Goal: Answer question/provide support

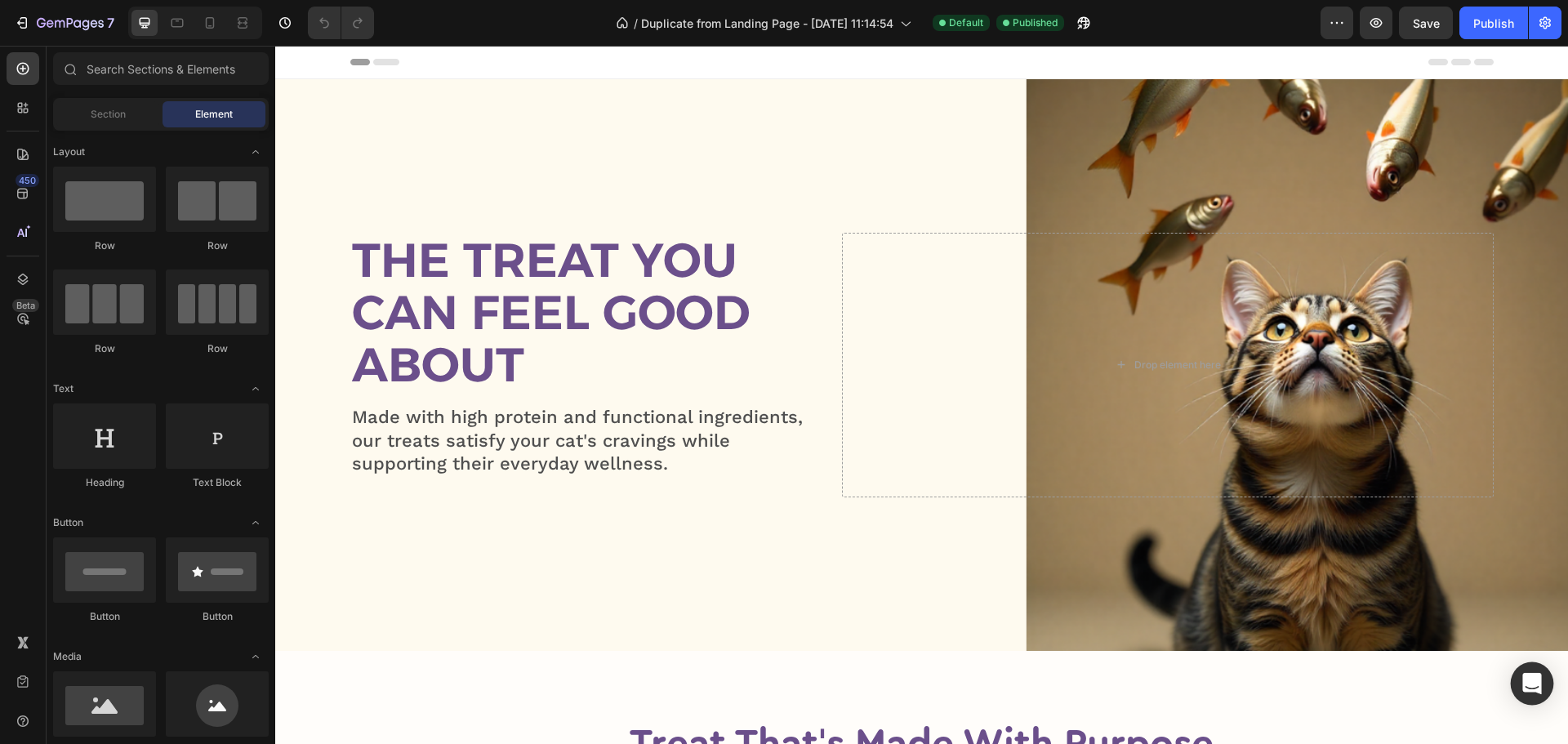
click at [1530, 673] on div "Open Intercom Messenger" at bounding box center [1531, 683] width 43 height 43
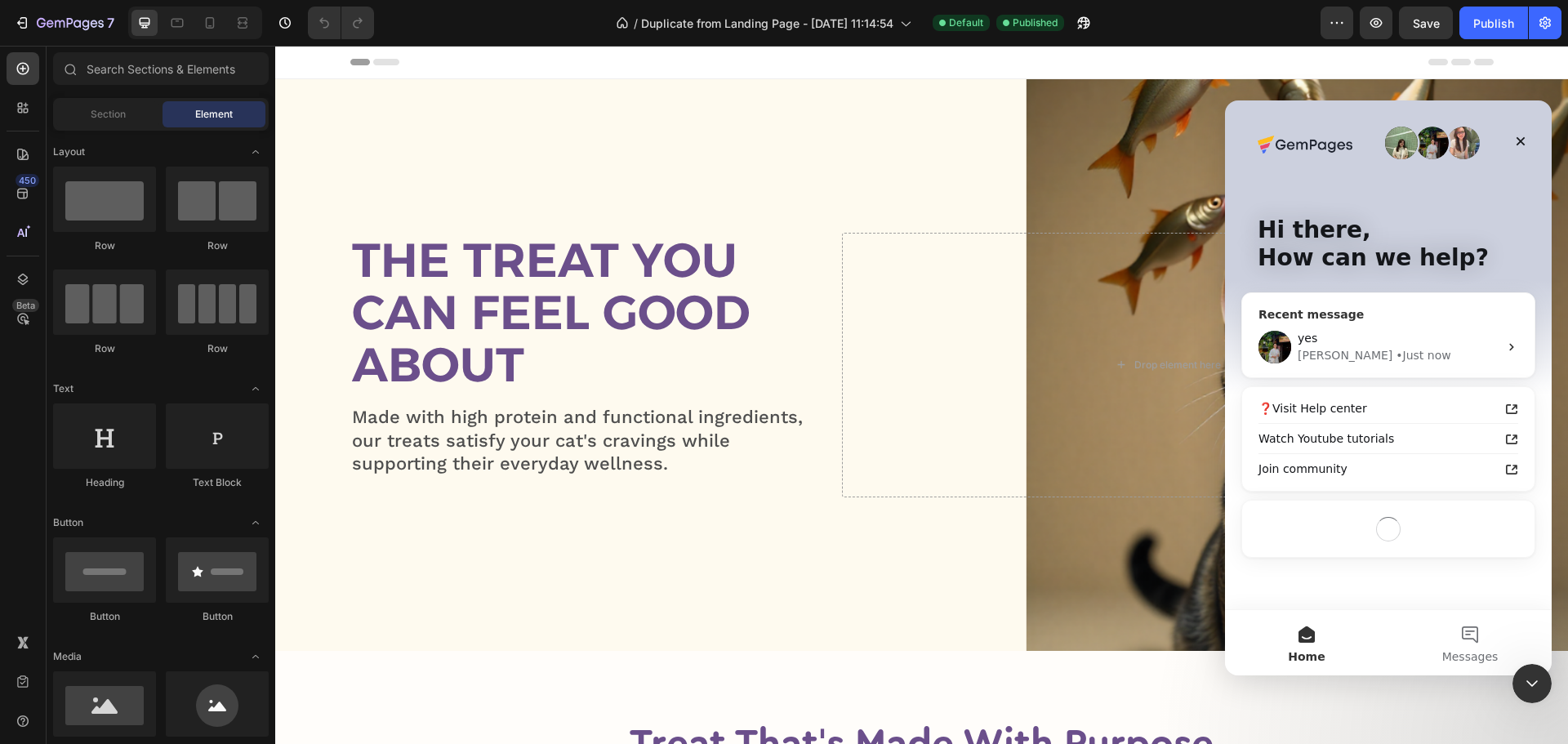
click at [1370, 340] on div "yes" at bounding box center [1397, 338] width 200 height 17
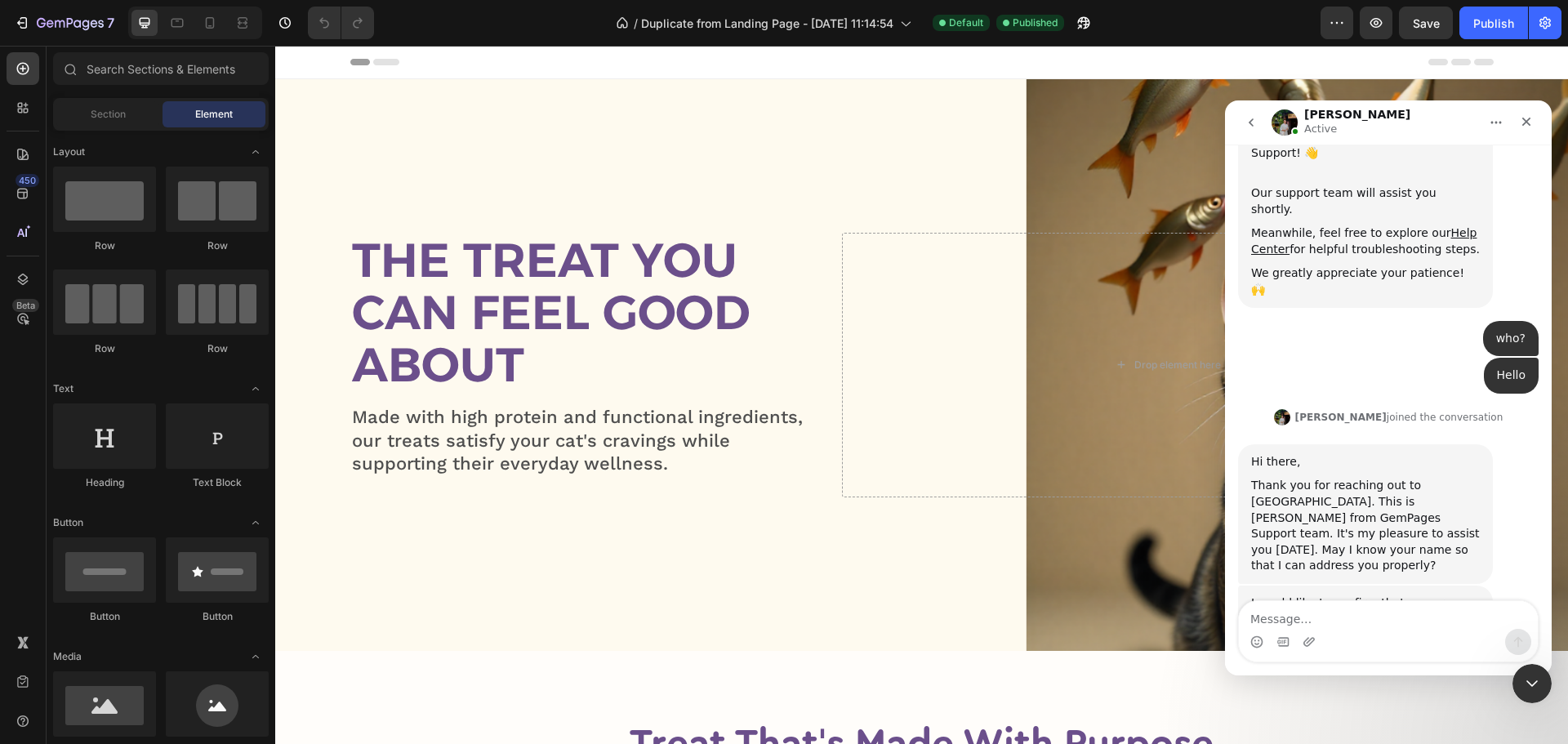
scroll to position [374, 0]
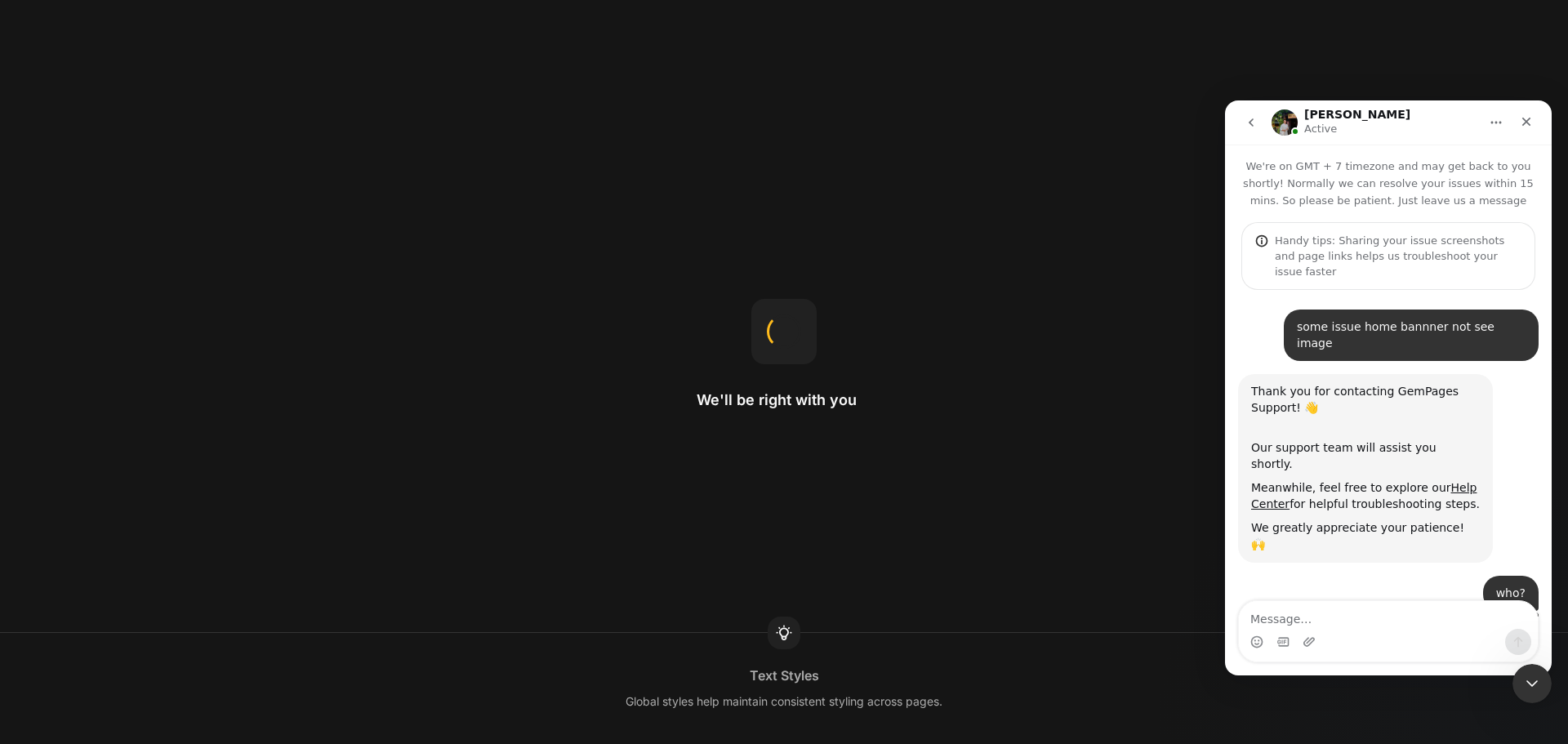
scroll to position [374, 0]
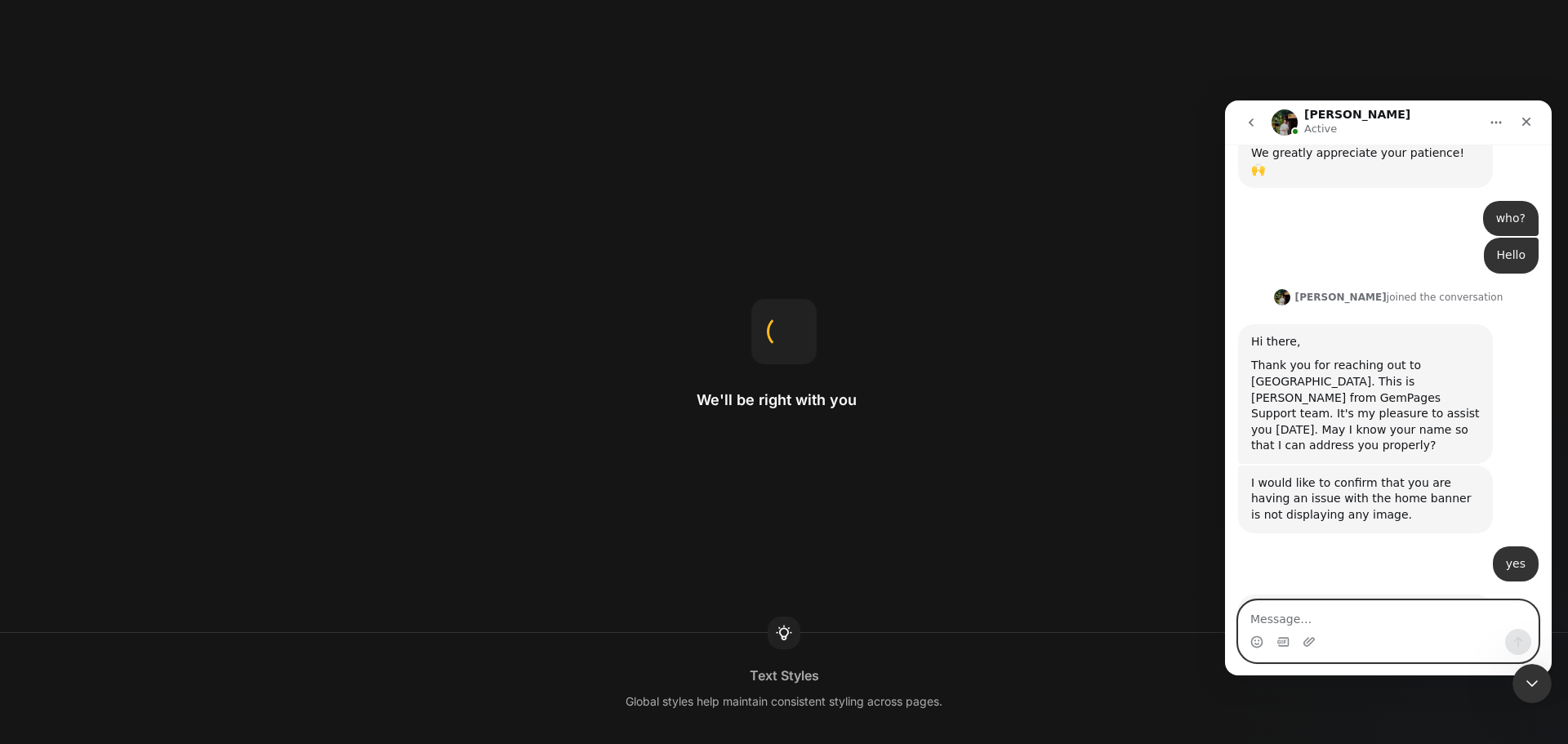
click at [1313, 609] on textarea "Message…" at bounding box center [1388, 615] width 298 height 27
paste textarea "https://trykneady.com/"
type textarea "https://trykneady.com/"
click at [1524, 631] on button "Send a message…" at bounding box center [1518, 642] width 27 height 27
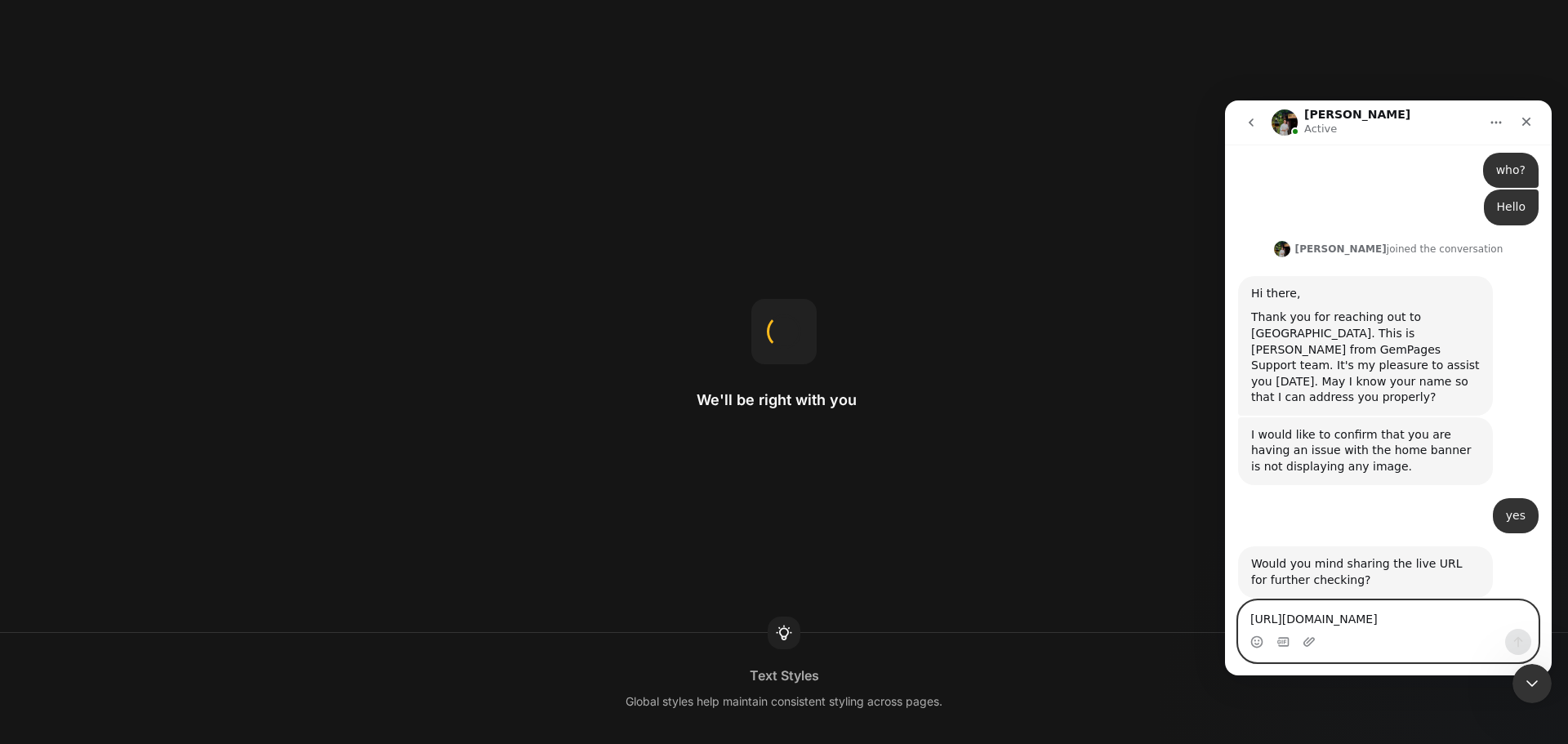
scroll to position [424, 0]
click at [1542, 678] on div "Close Intercom Messenger" at bounding box center [1529, 681] width 39 height 39
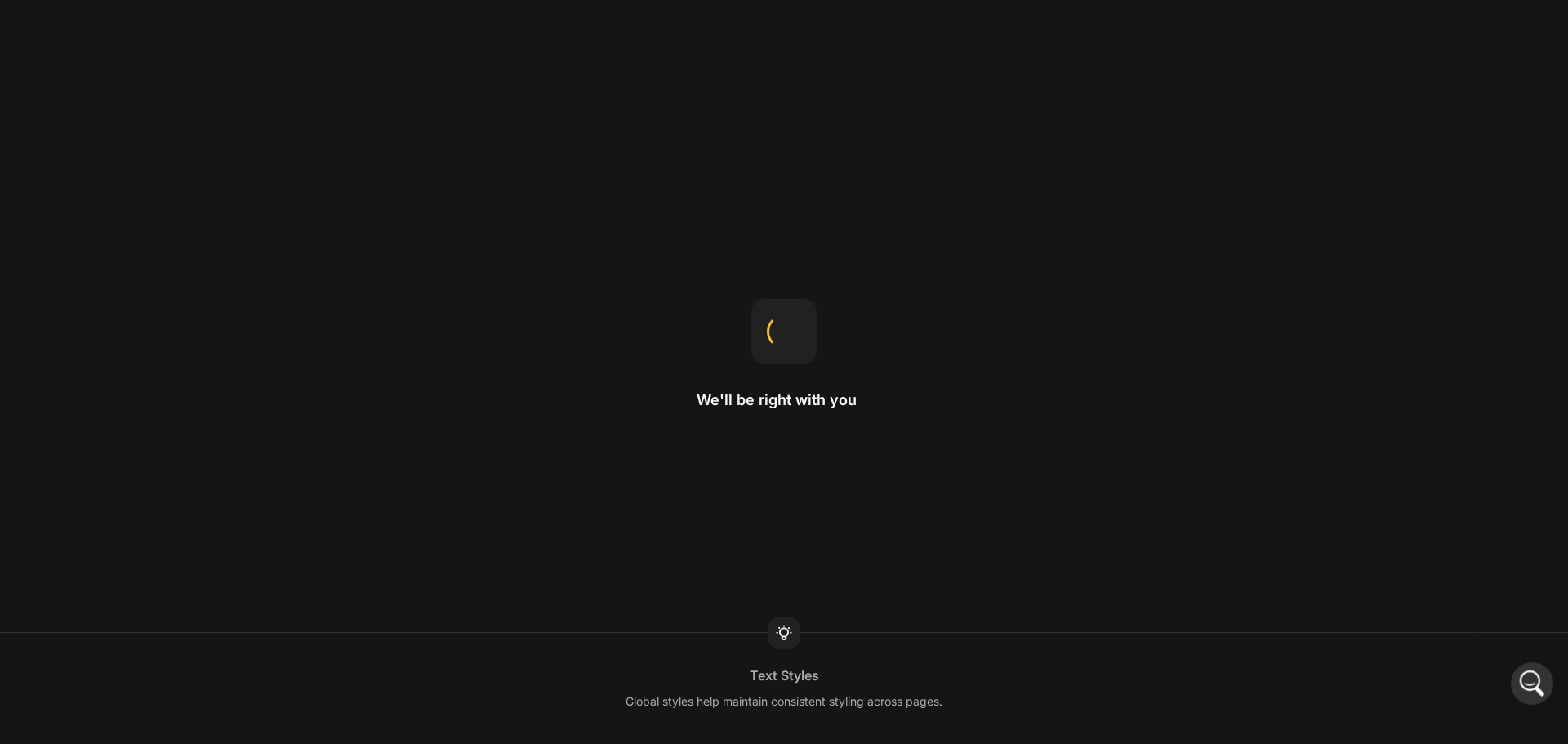
click at [1534, 684] on icon "Open Intercom Messenger" at bounding box center [1530, 681] width 27 height 27
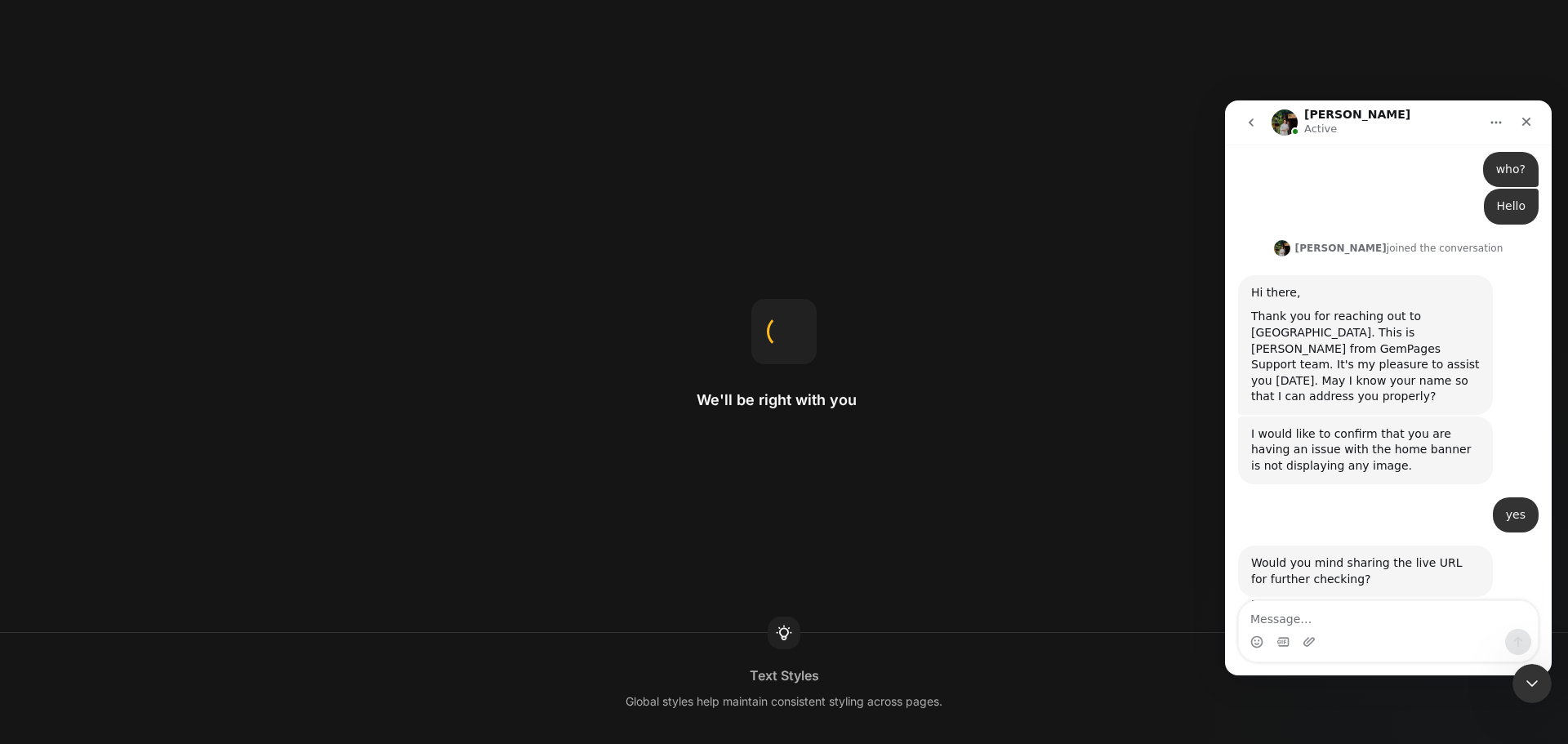
click at [1284, 128] on img "Intercom messenger" at bounding box center [1284, 123] width 27 height 27
click at [1523, 682] on icon "Close Intercom Messenger" at bounding box center [1529, 680] width 19 height 19
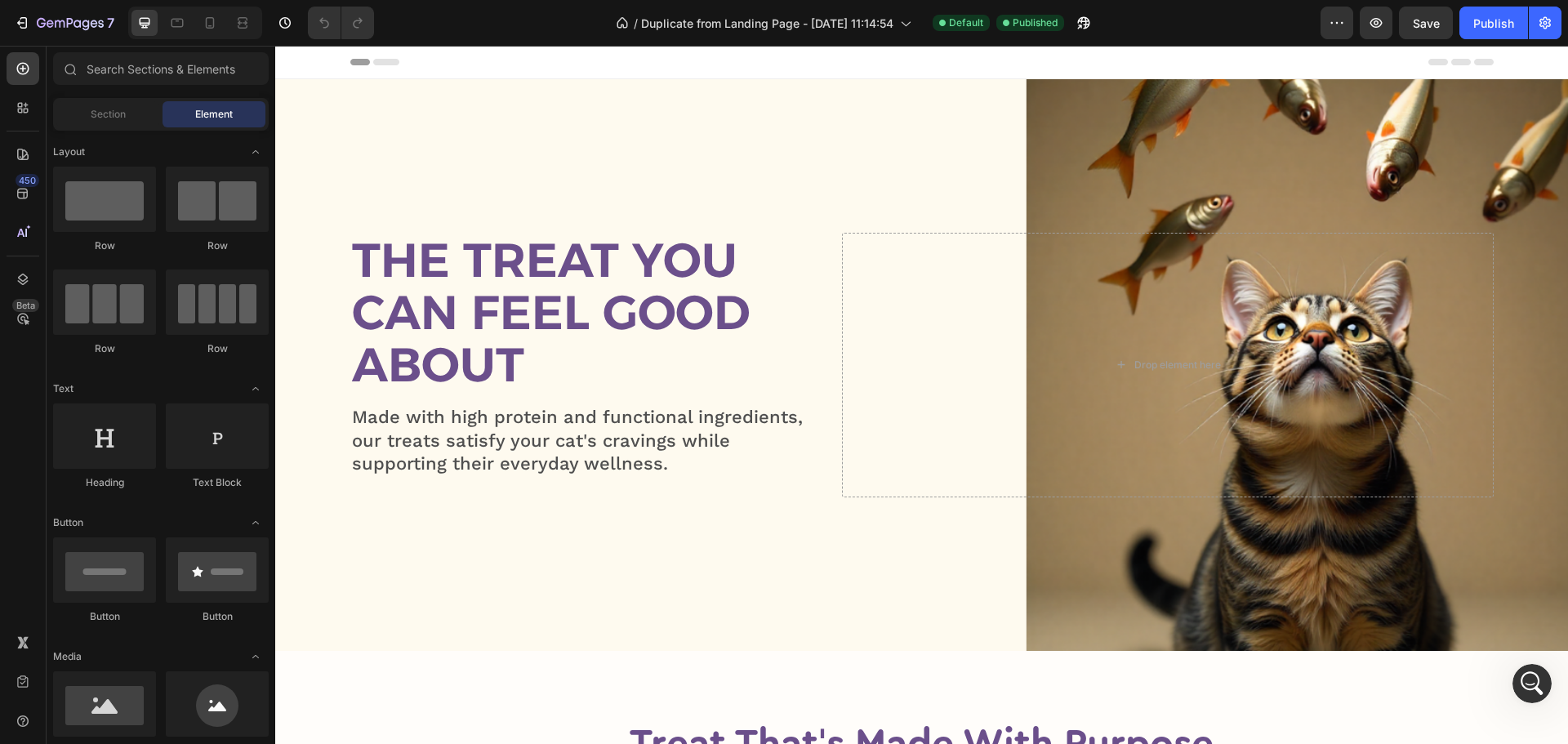
scroll to position [0, 0]
click at [797, 147] on div "Overlay" at bounding box center [922, 365] width 1292 height 571
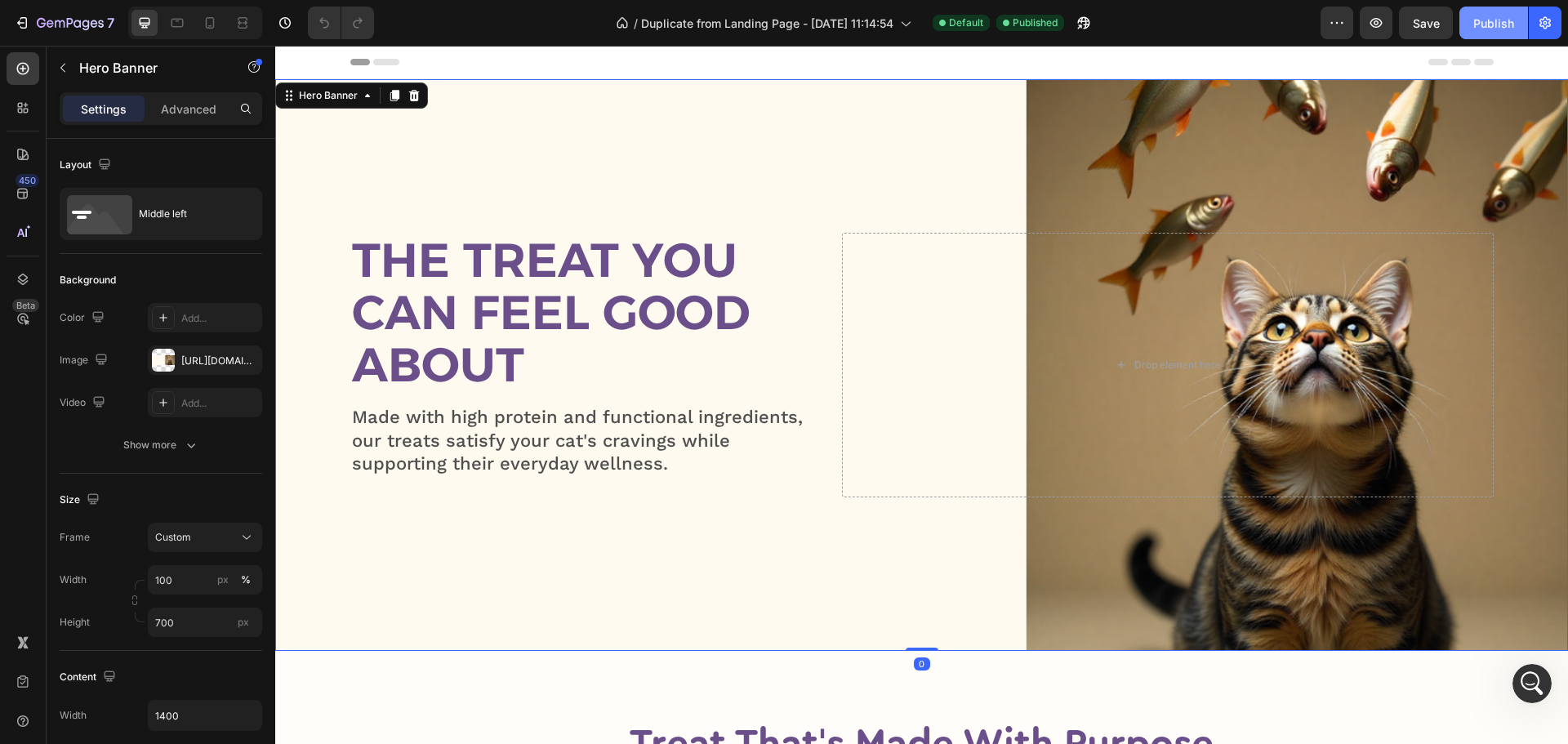
click at [1509, 20] on div "Publish" at bounding box center [1493, 23] width 41 height 17
click at [200, 351] on div "https://cdn.shopify.com/s/files/1/0689/8175/1987/files/gempages_559427992946737…" at bounding box center [204, 360] width 114 height 29
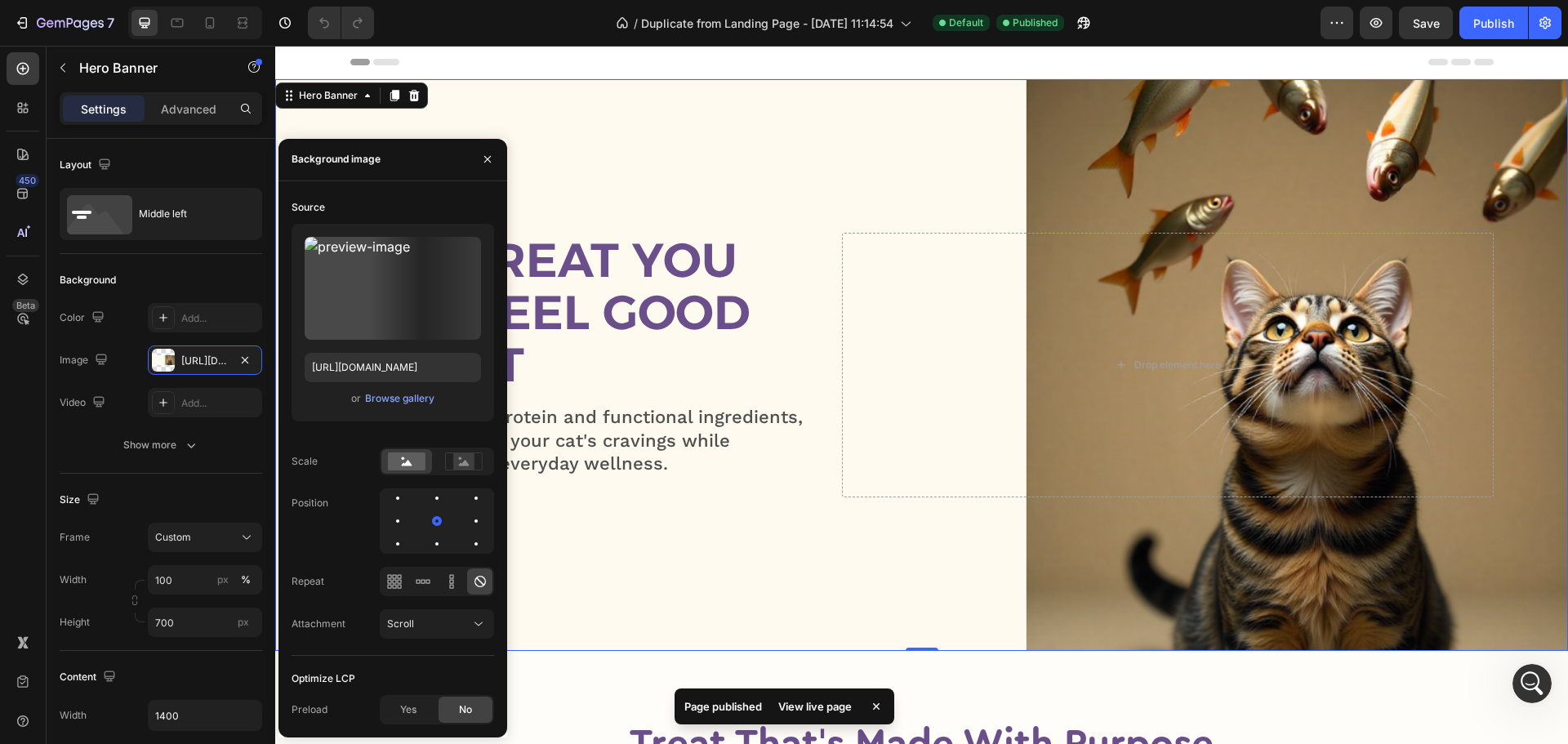
scroll to position [472, 0]
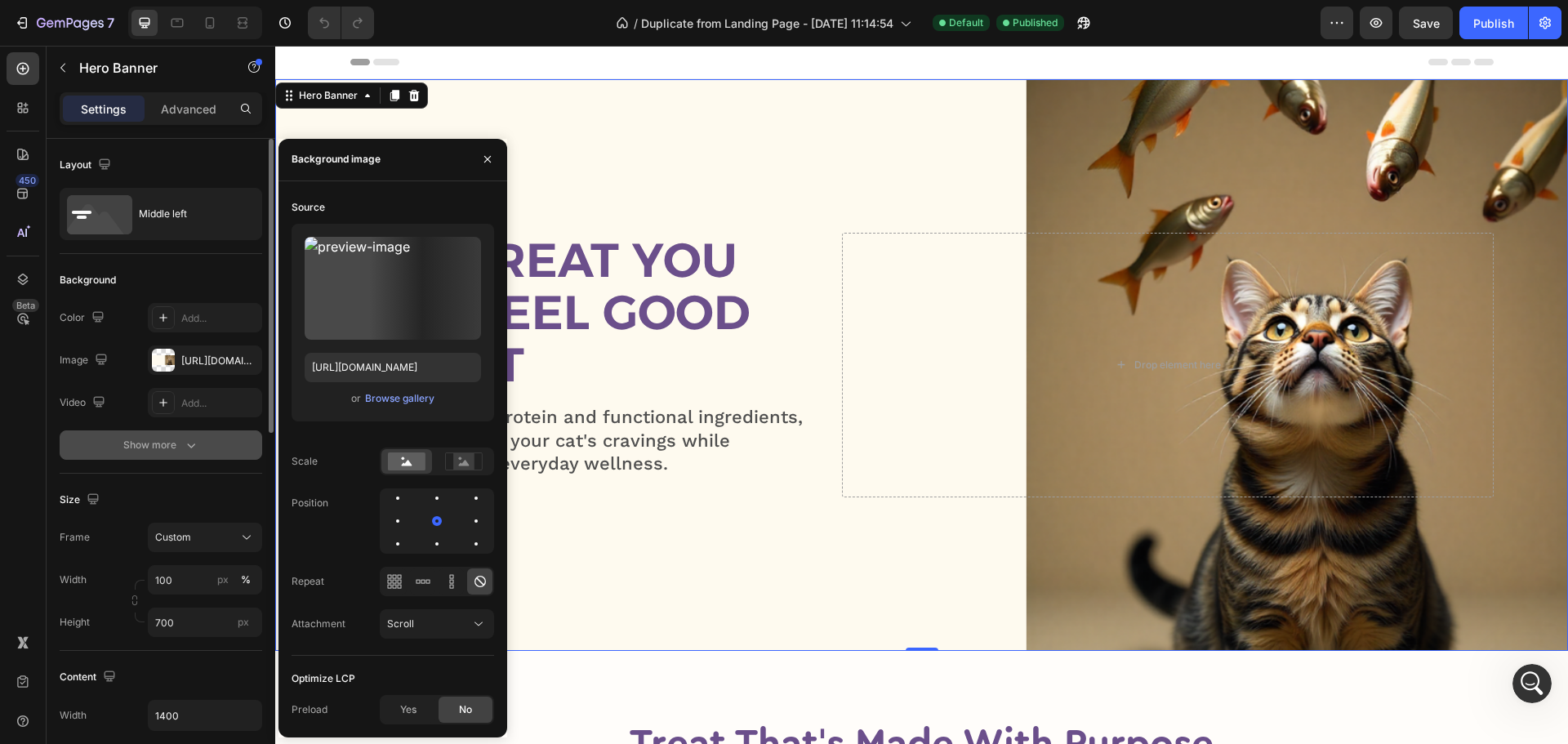
click at [128, 447] on div "Show more" at bounding box center [161, 445] width 76 height 16
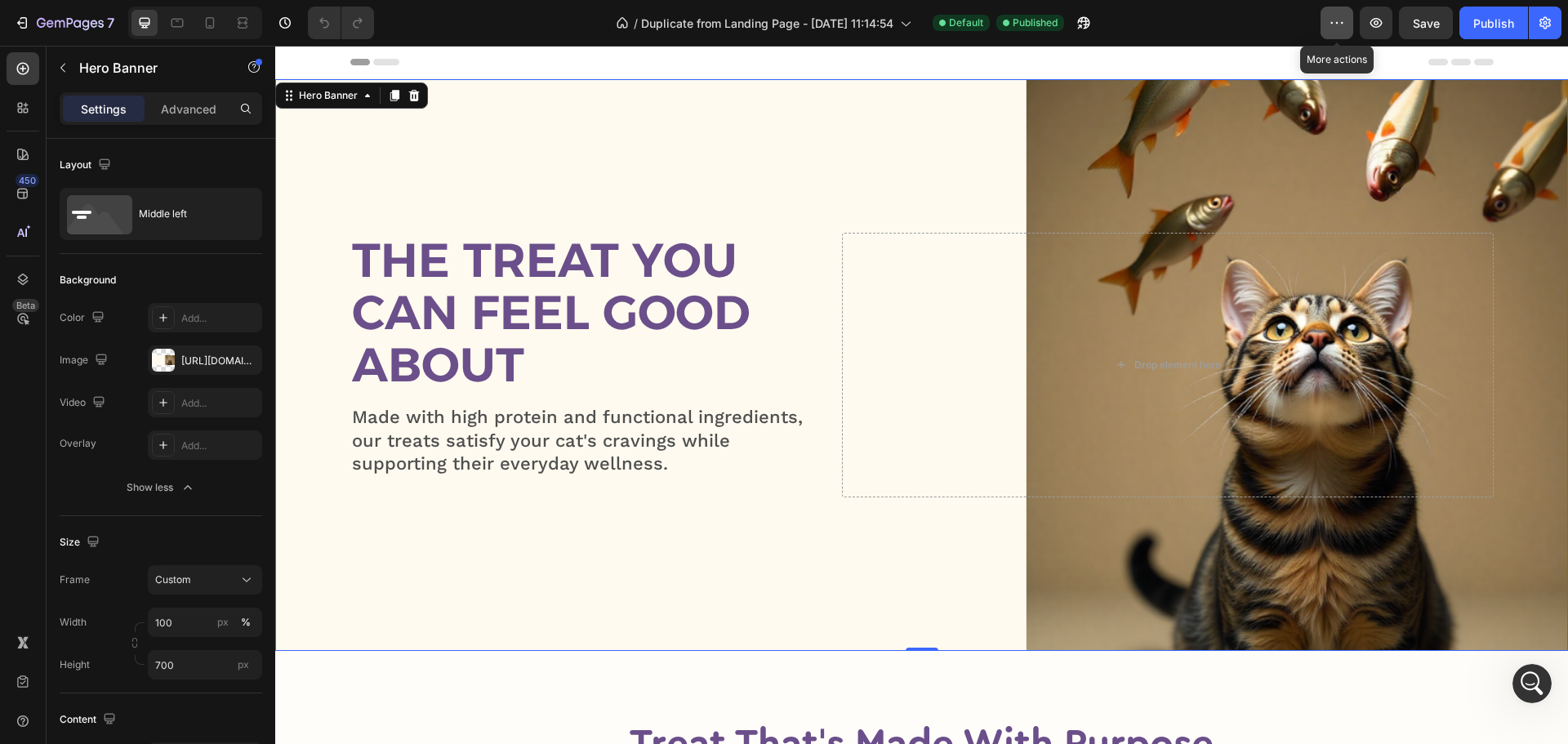
click at [1344, 19] on icon "button" at bounding box center [1336, 23] width 16 height 16
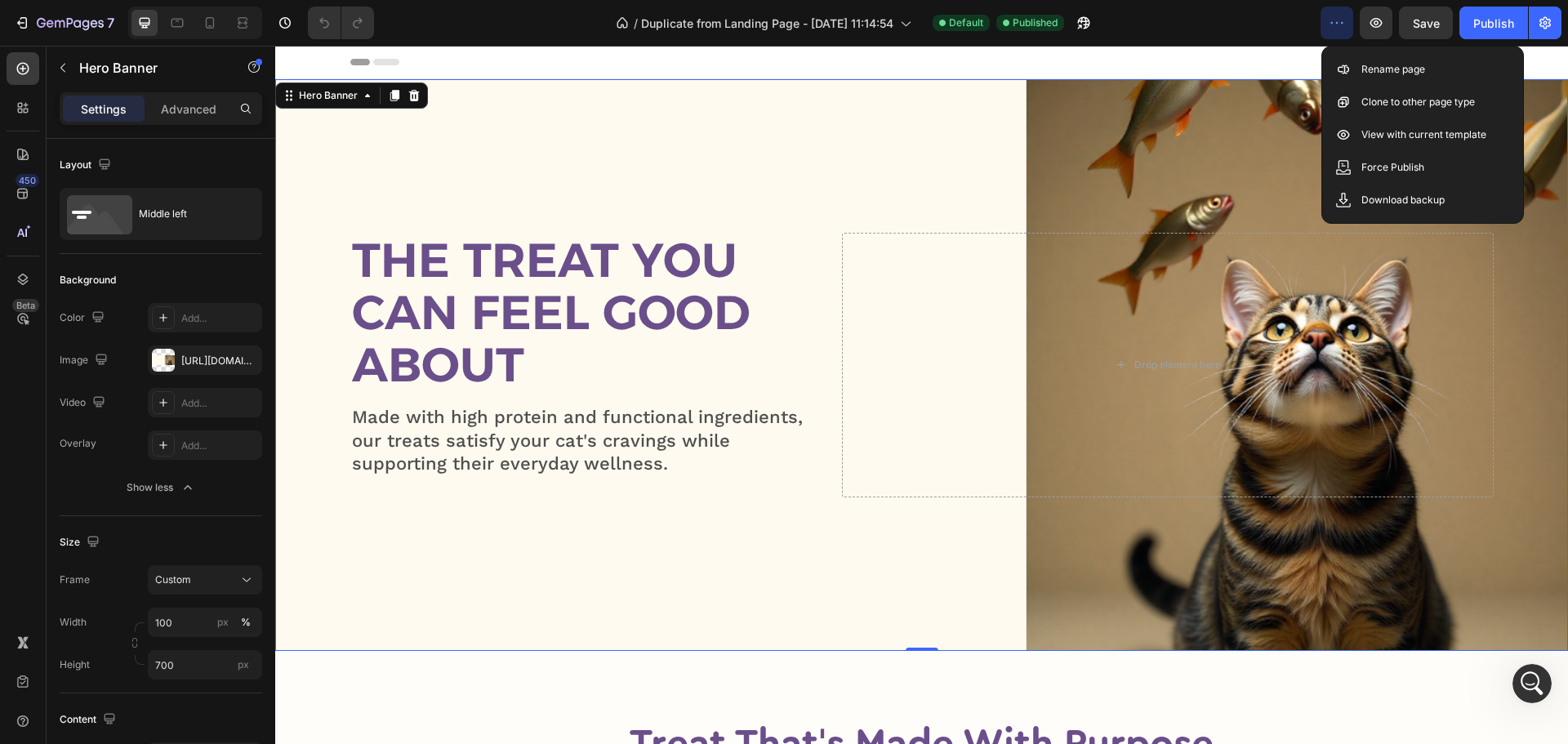
click at [1344, 19] on icon "button" at bounding box center [1336, 23] width 16 height 16
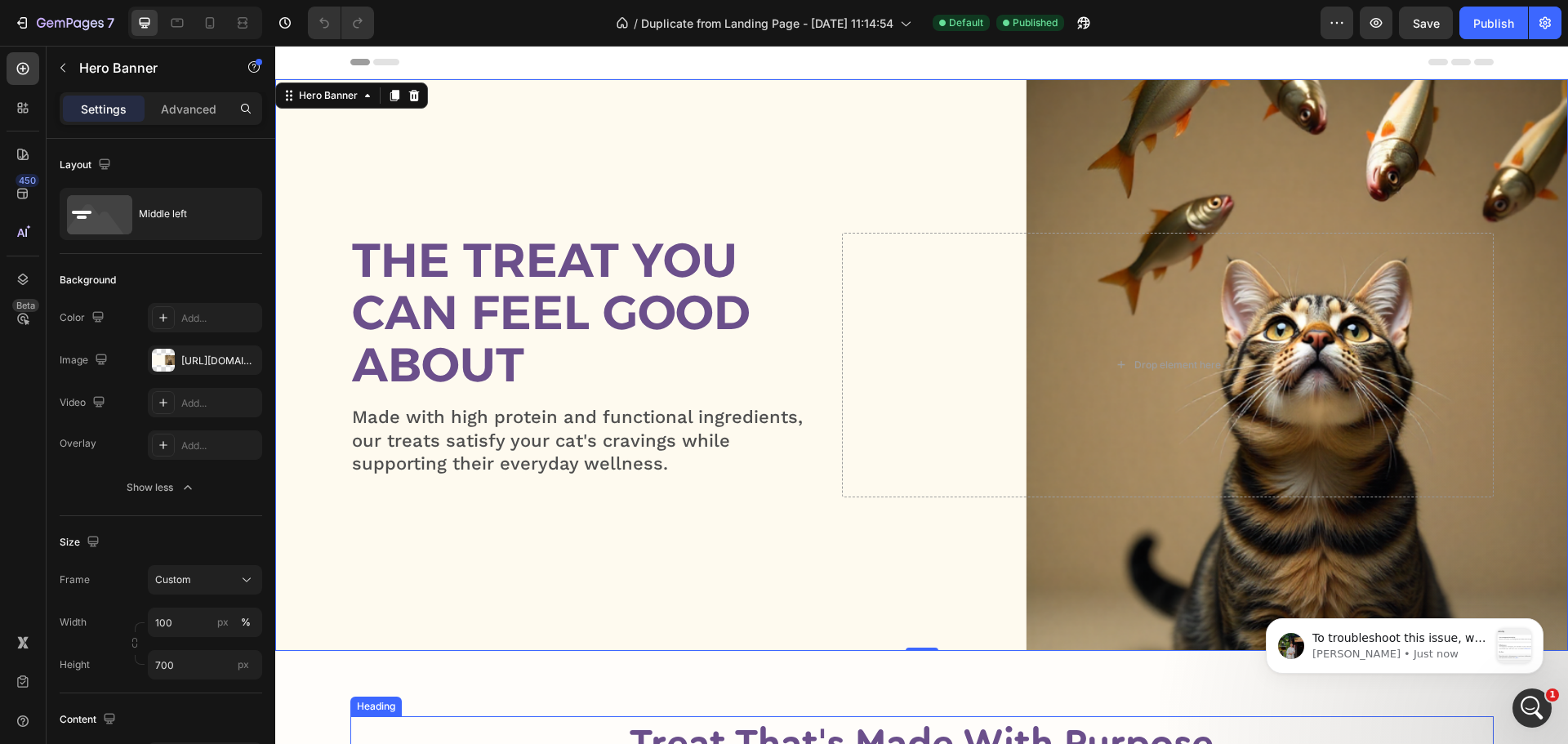
scroll to position [901, 0]
click at [1443, 649] on p "Jeremy • Just now" at bounding box center [1400, 654] width 177 height 15
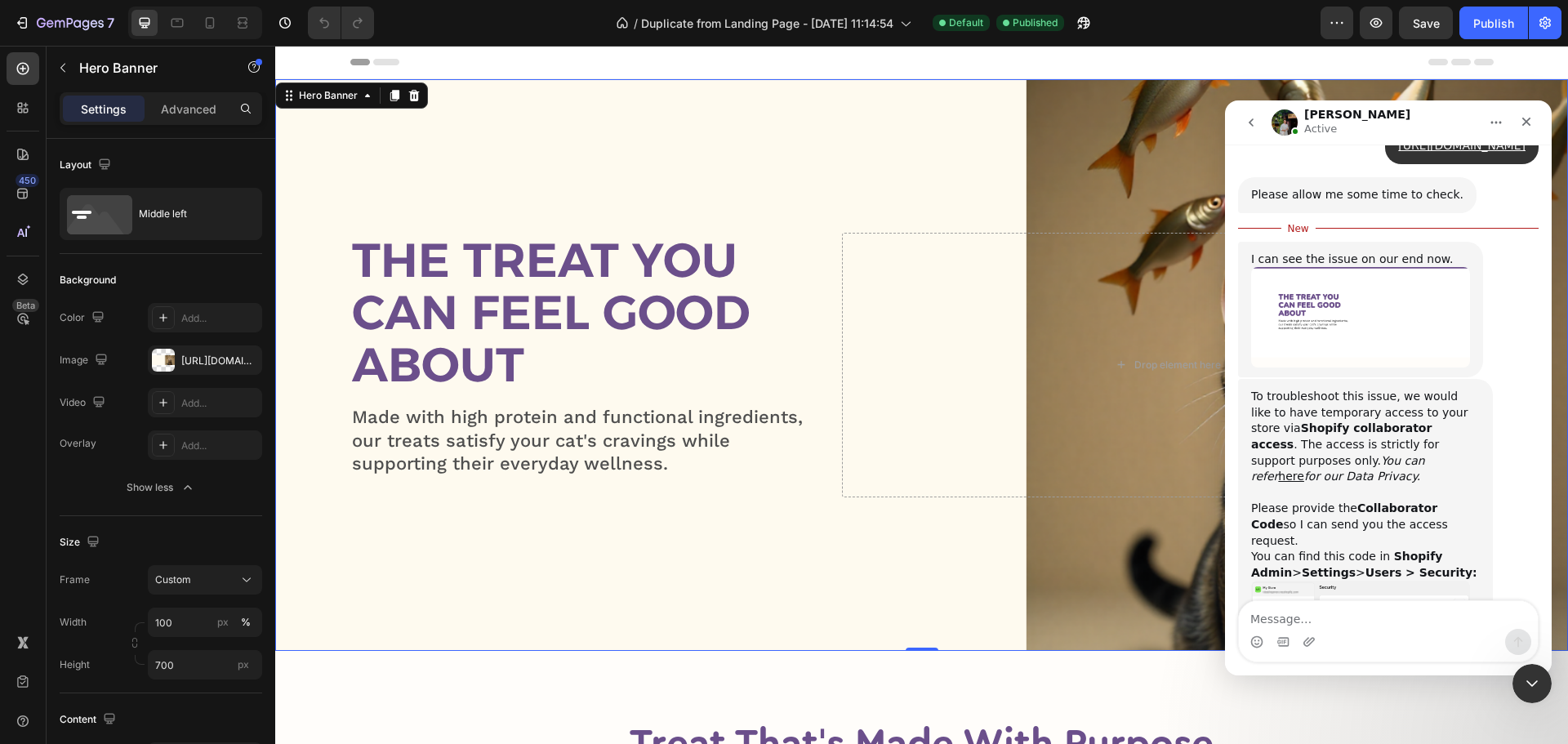
scroll to position [928, 0]
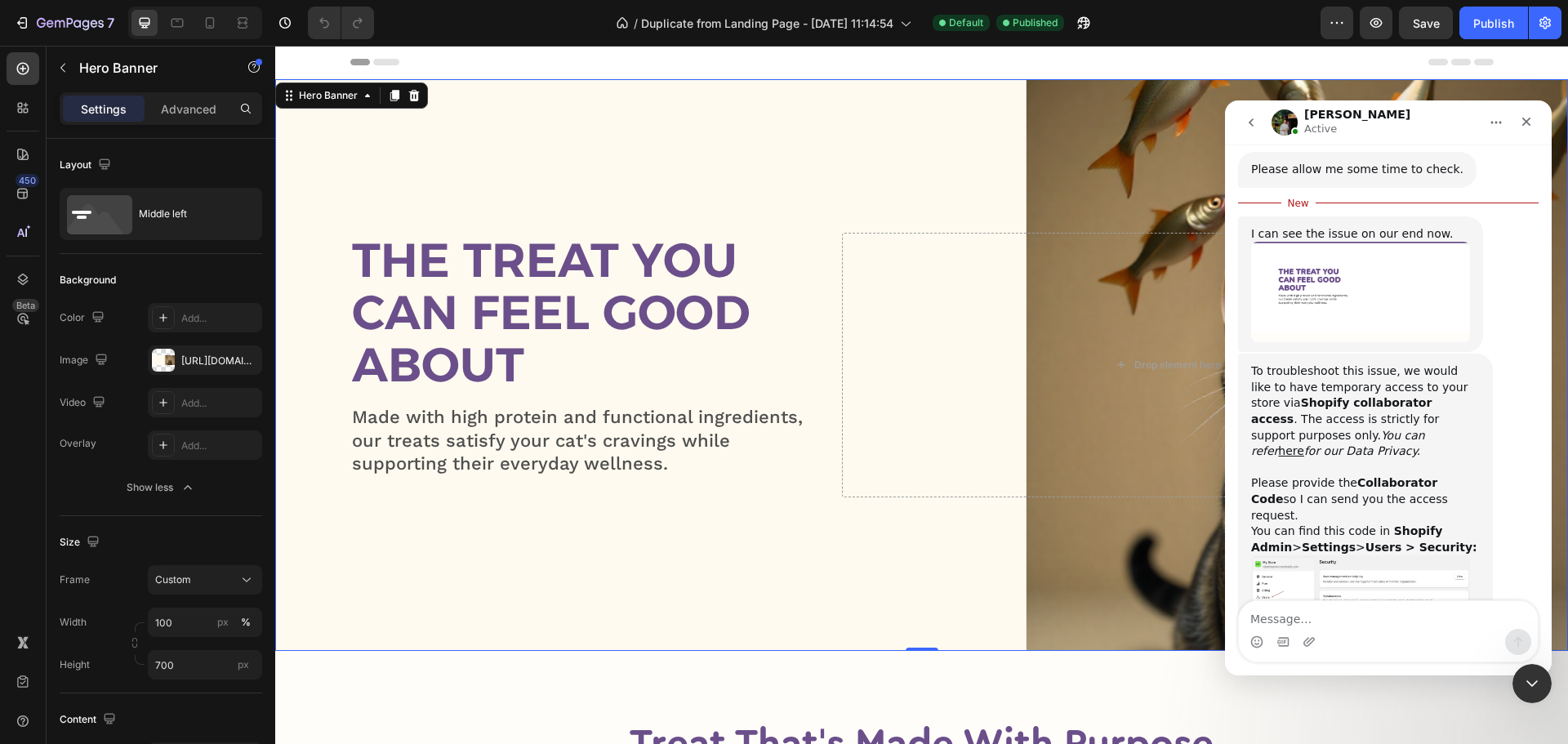
click at [1384, 555] on img "Jeremy says…" at bounding box center [1360, 598] width 219 height 87
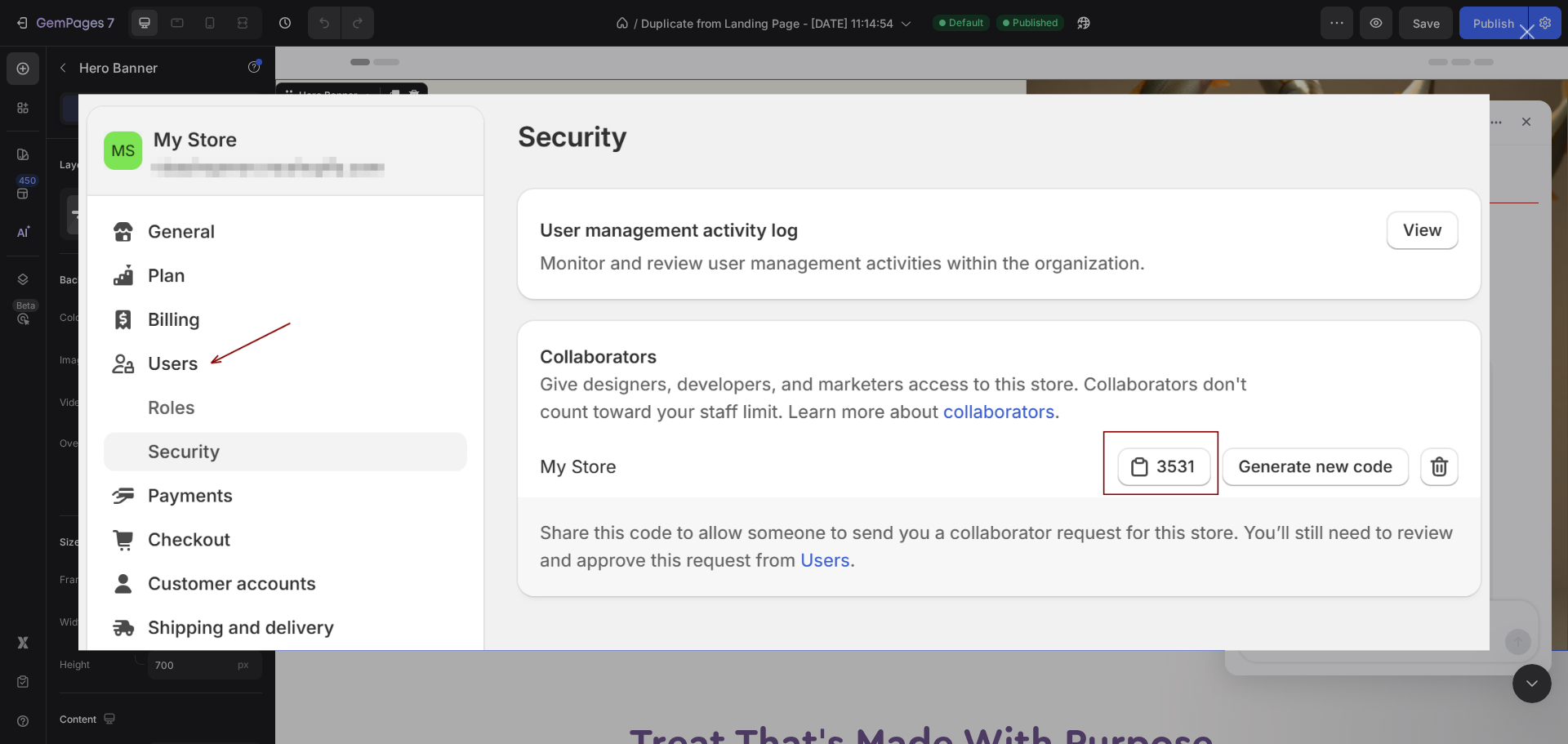
scroll to position [0, 0]
click at [1509, 164] on div "Intercom messenger" at bounding box center [784, 372] width 1568 height 744
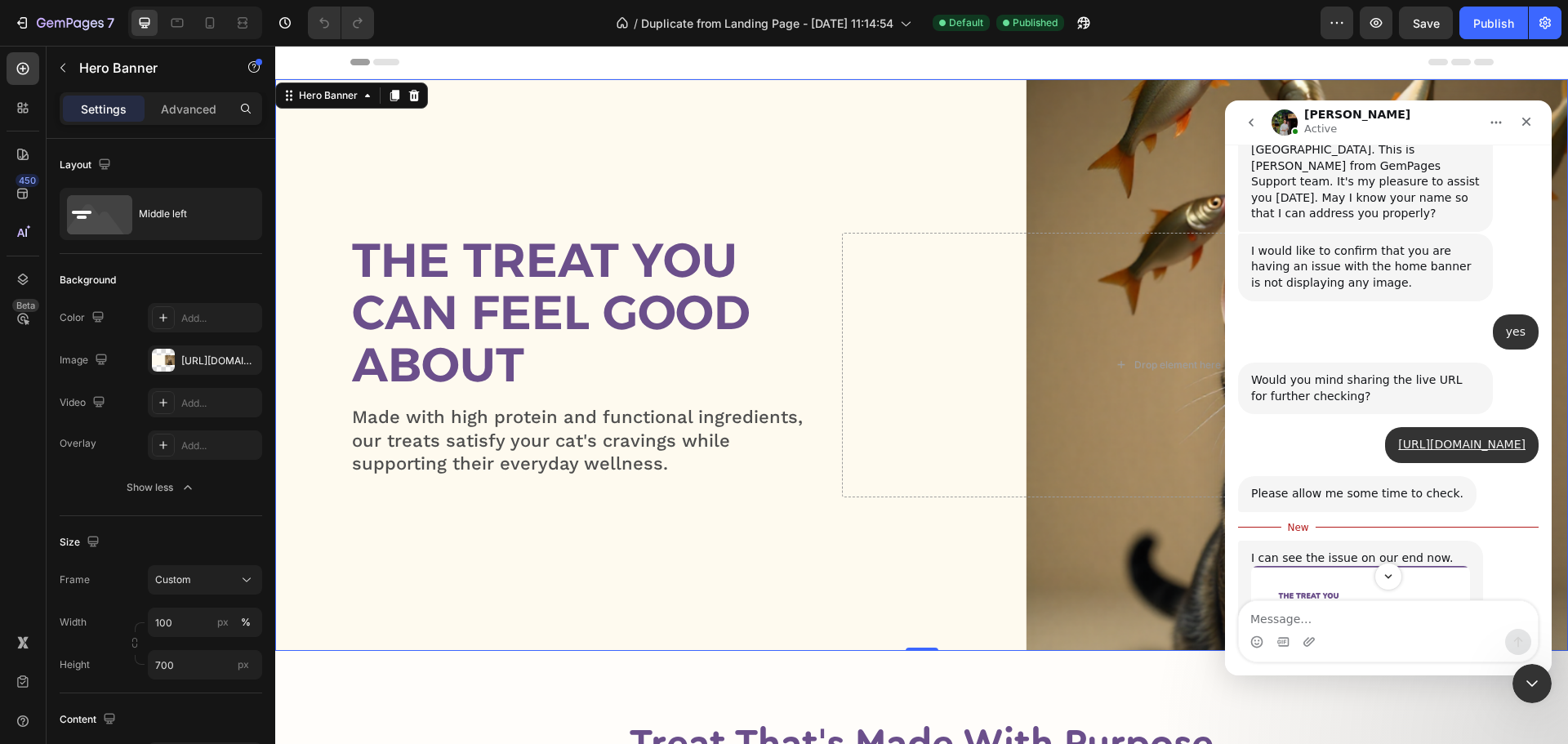
scroll to position [684, 0]
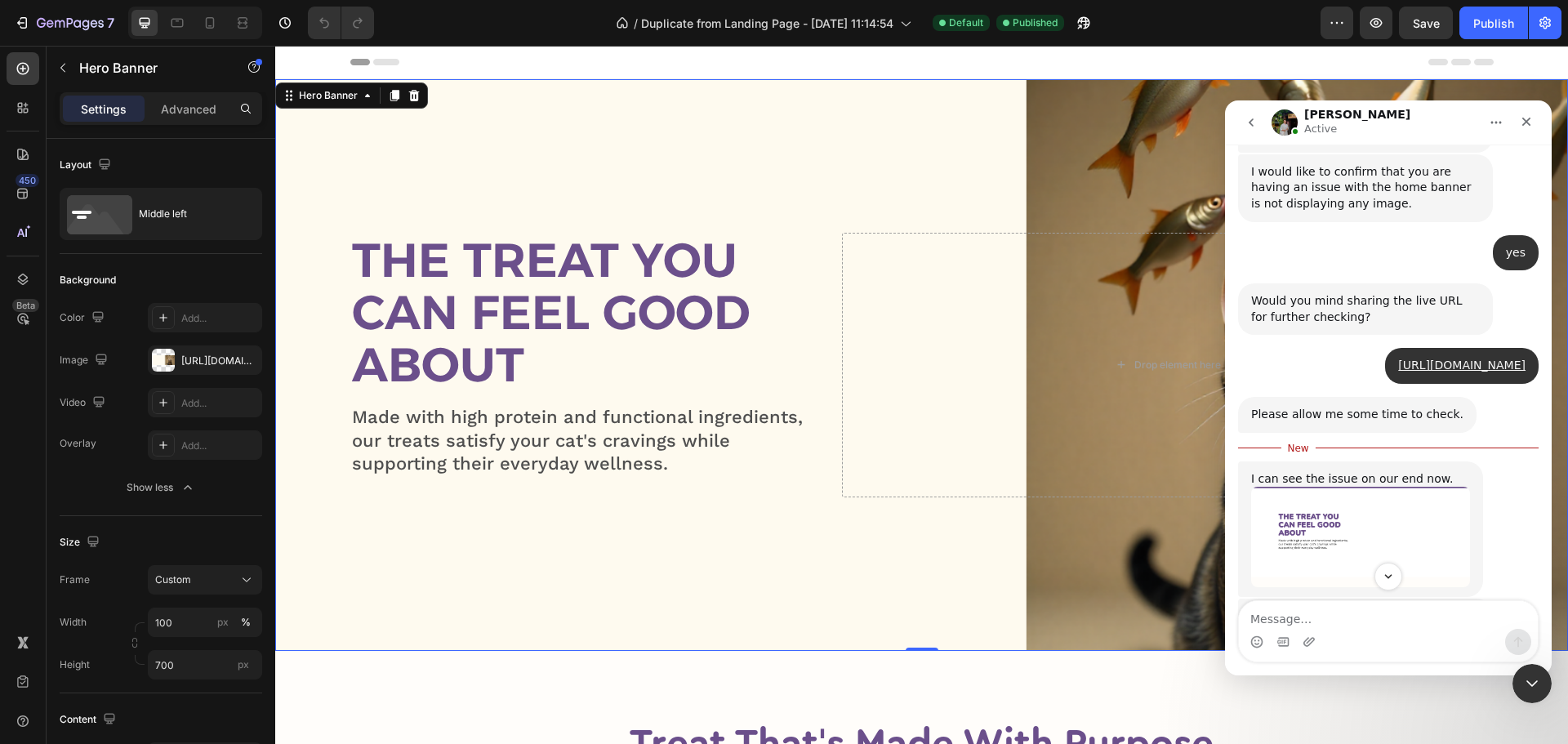
click at [1424, 487] on img "Jeremy says…" at bounding box center [1360, 537] width 219 height 101
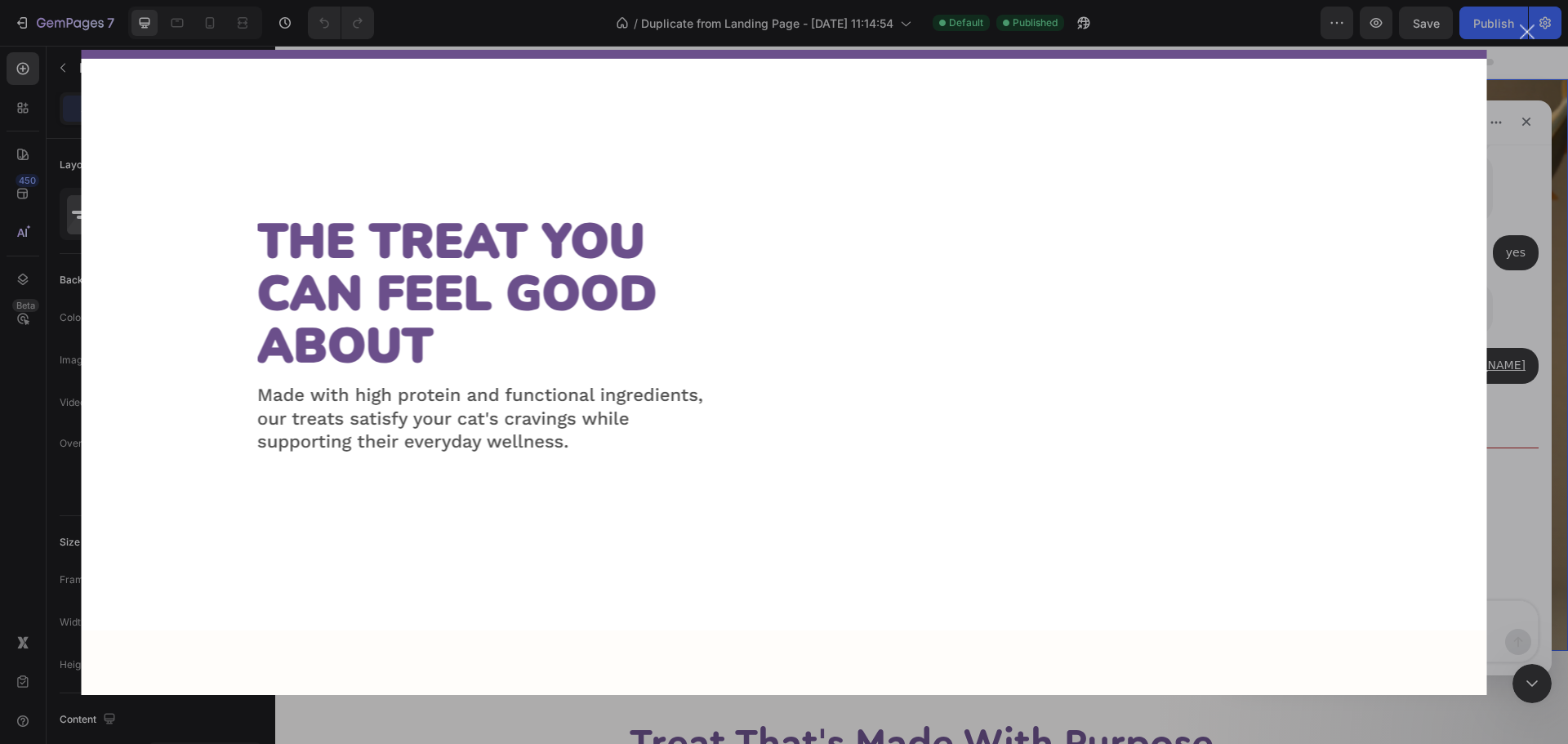
click at [1512, 397] on div "Intercom messenger" at bounding box center [784, 372] width 1568 height 744
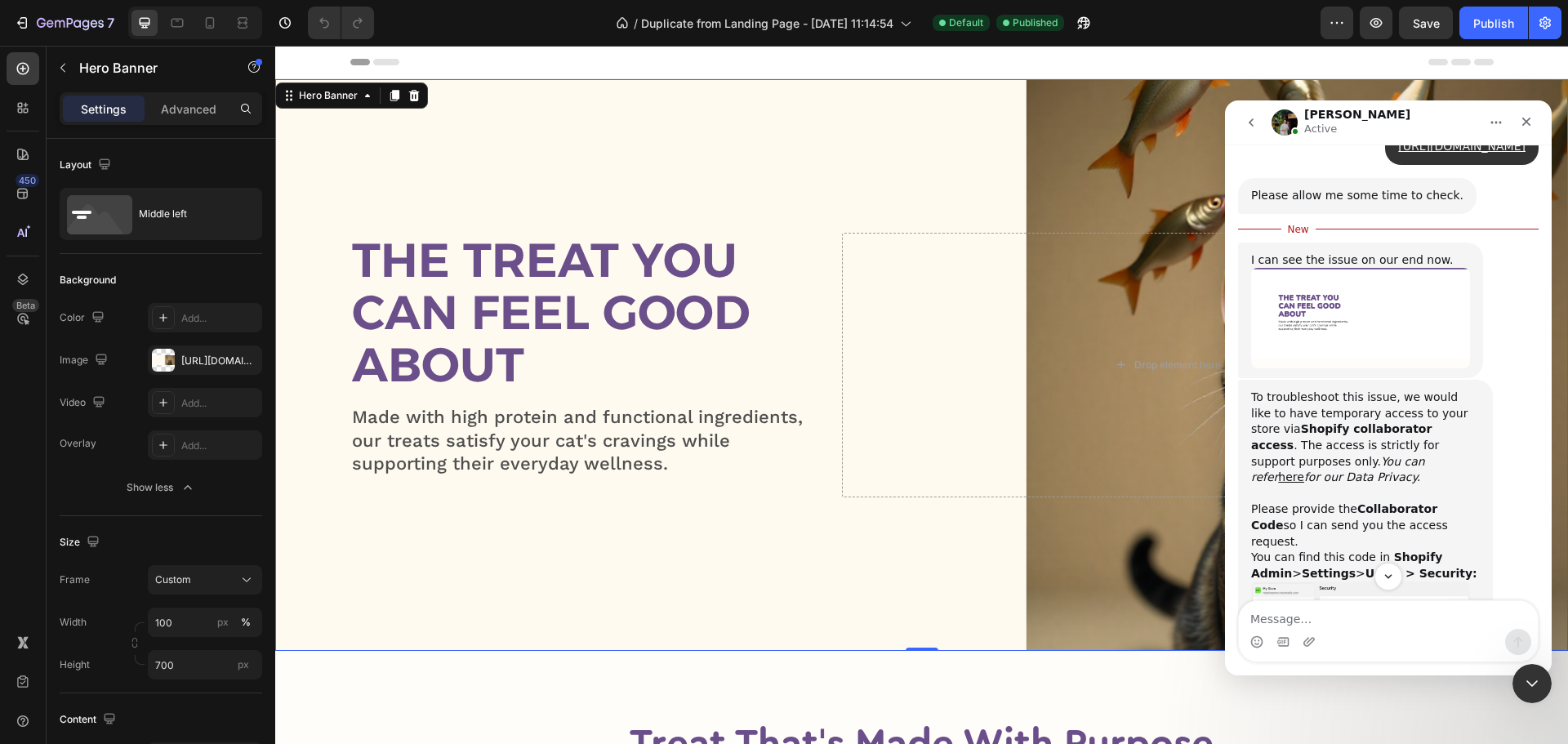
scroll to position [928, 0]
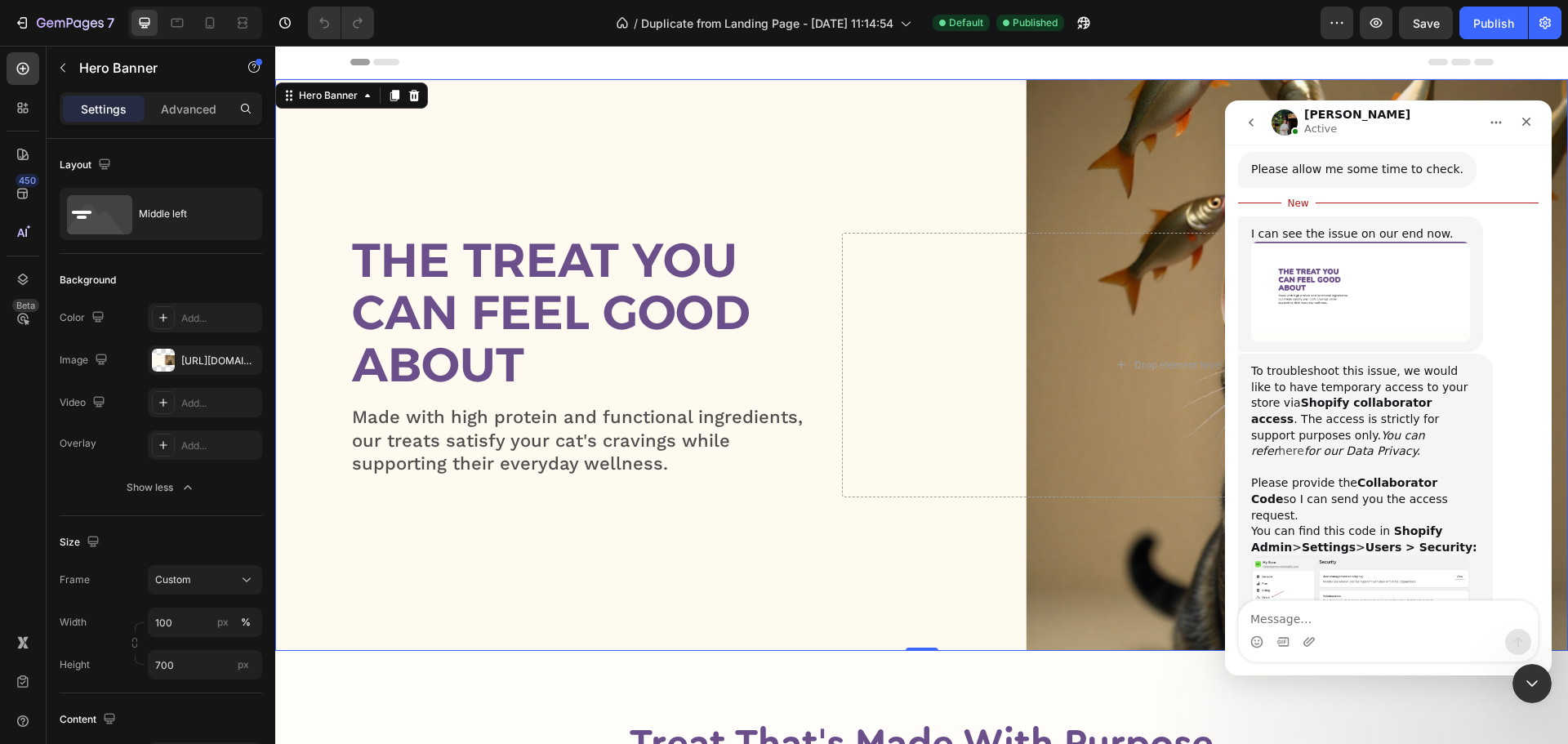
click at [1296, 444] on link "here" at bounding box center [1291, 450] width 27 height 13
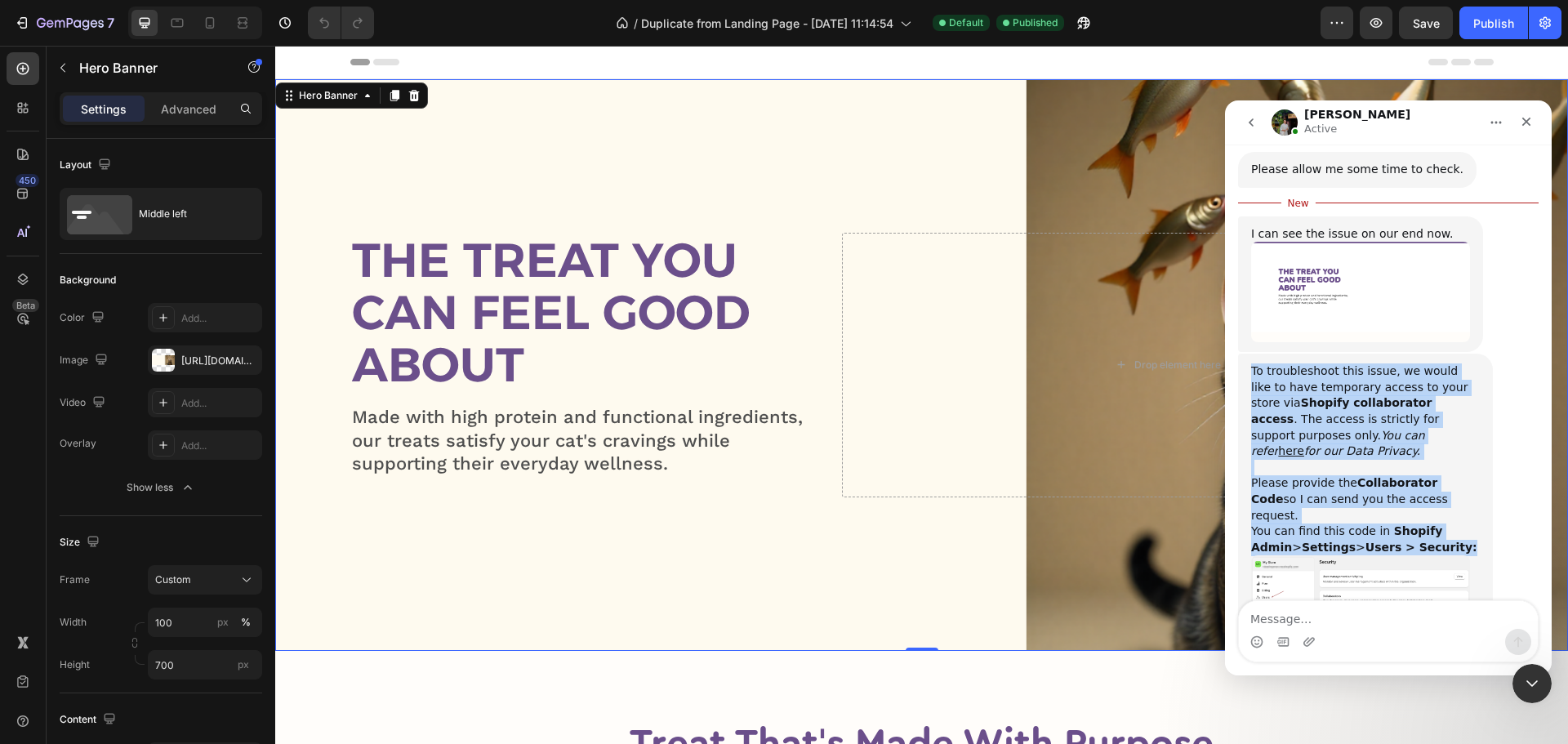
drag, startPoint x: 1246, startPoint y: 292, endPoint x: 1400, endPoint y: 439, distance: 212.9
click at [1400, 439] on div "To troubleshoot this issue, we would like to have temporary access to your stor…" at bounding box center [1365, 522] width 254 height 338
copy div "To troubleshoot this issue, we would like to have temporary access to your stor…"
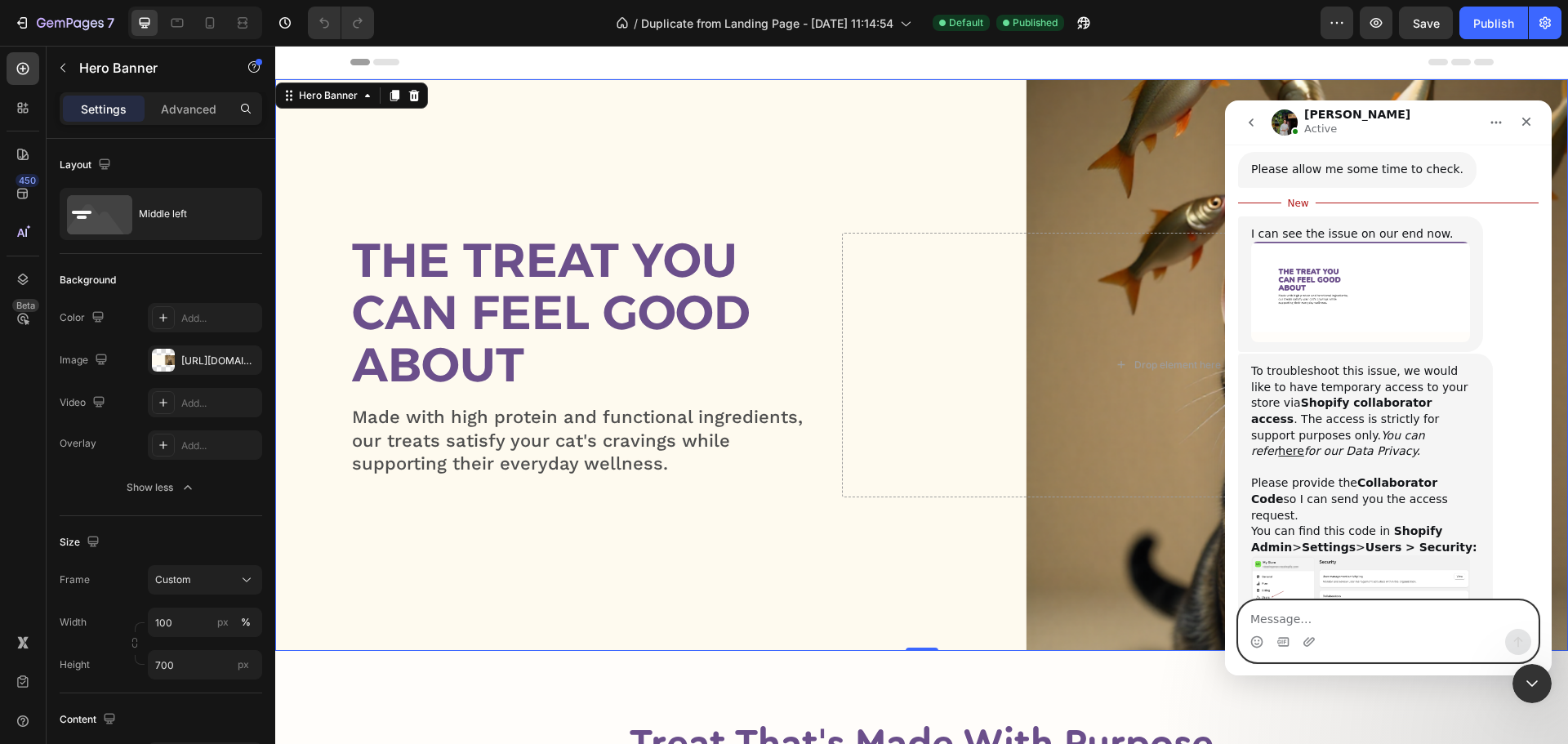
click at [1364, 612] on textarea "Message…" at bounding box center [1388, 615] width 298 height 27
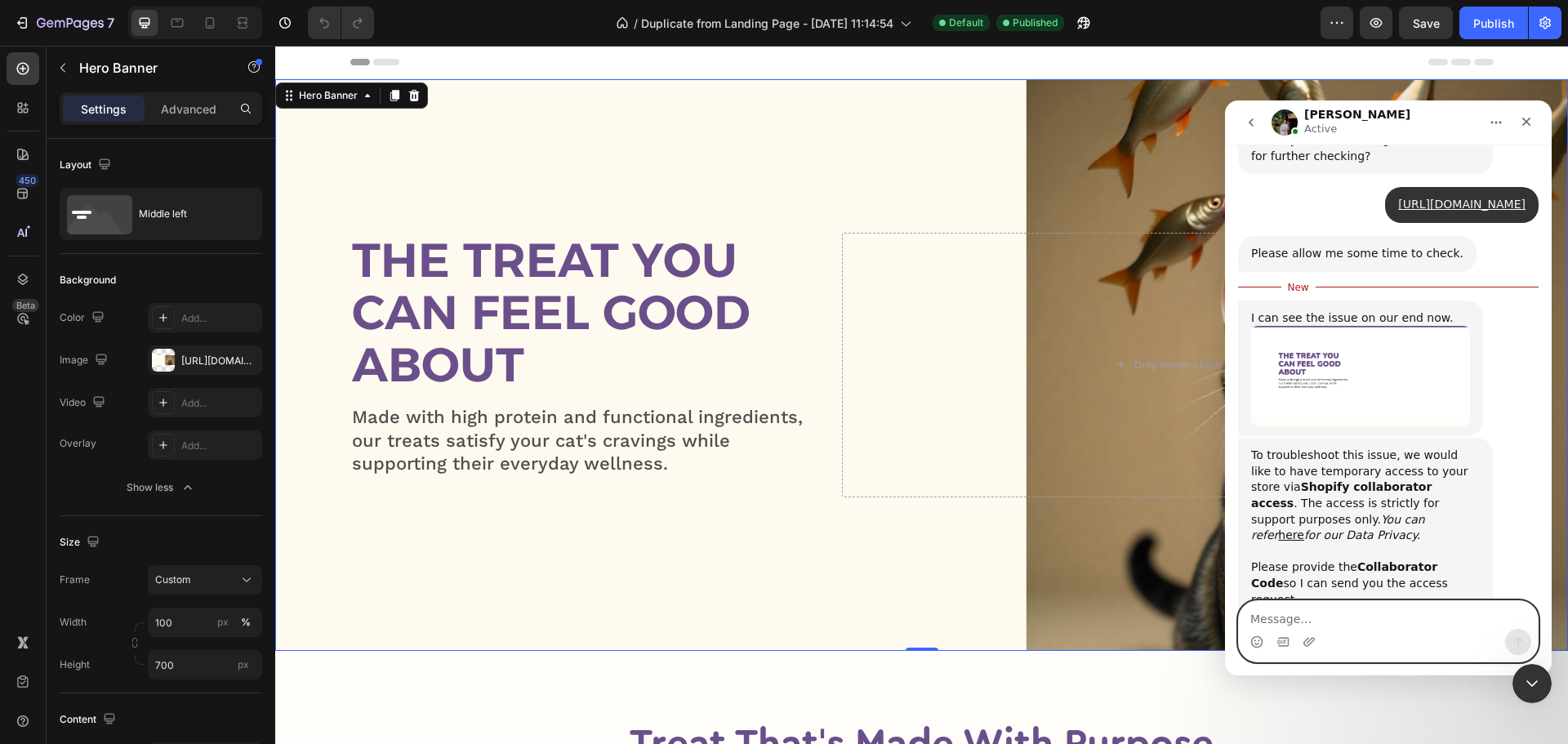
scroll to position [765, 0]
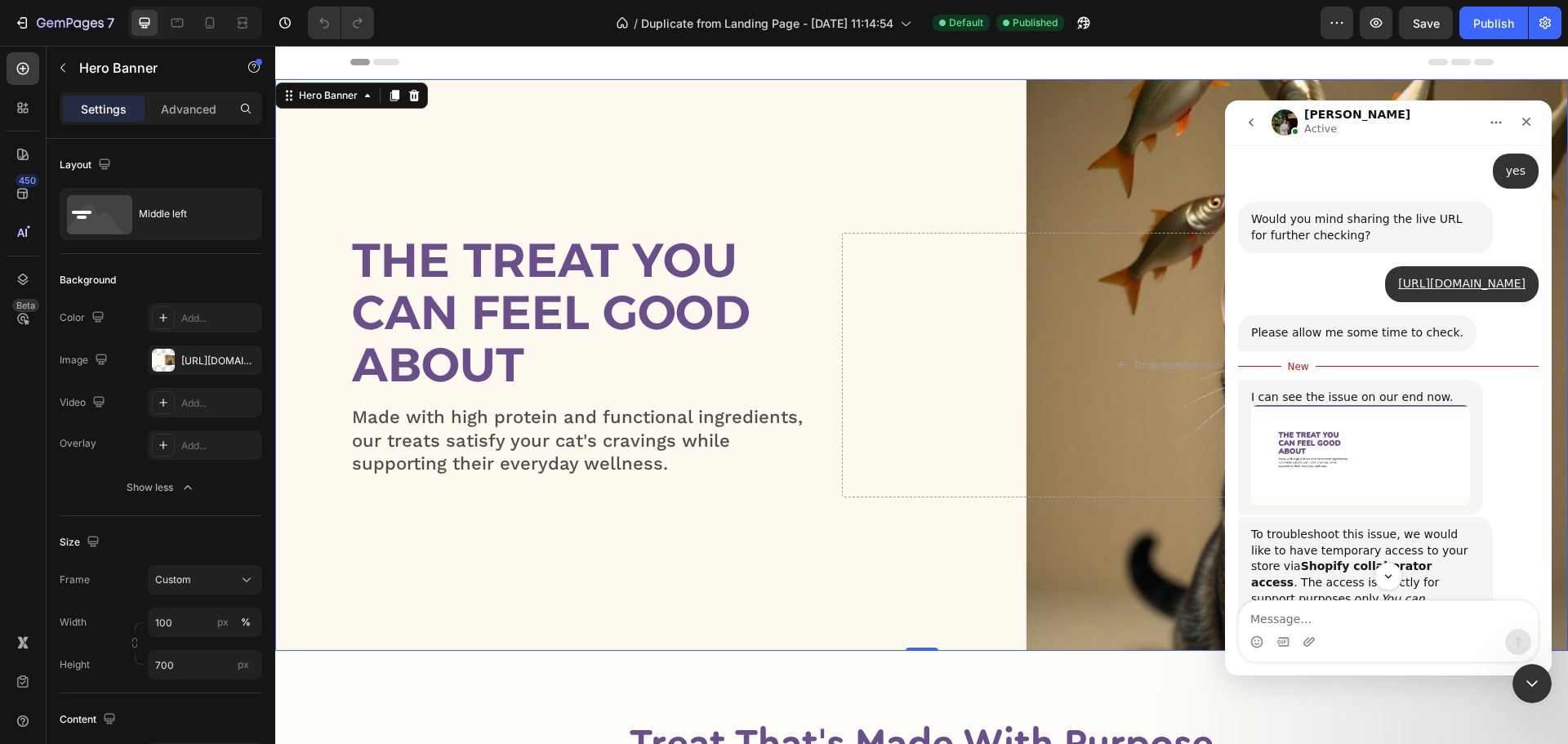
click at [1336, 404] on img "Jeremy says…" at bounding box center [1360, 455] width 219 height 101
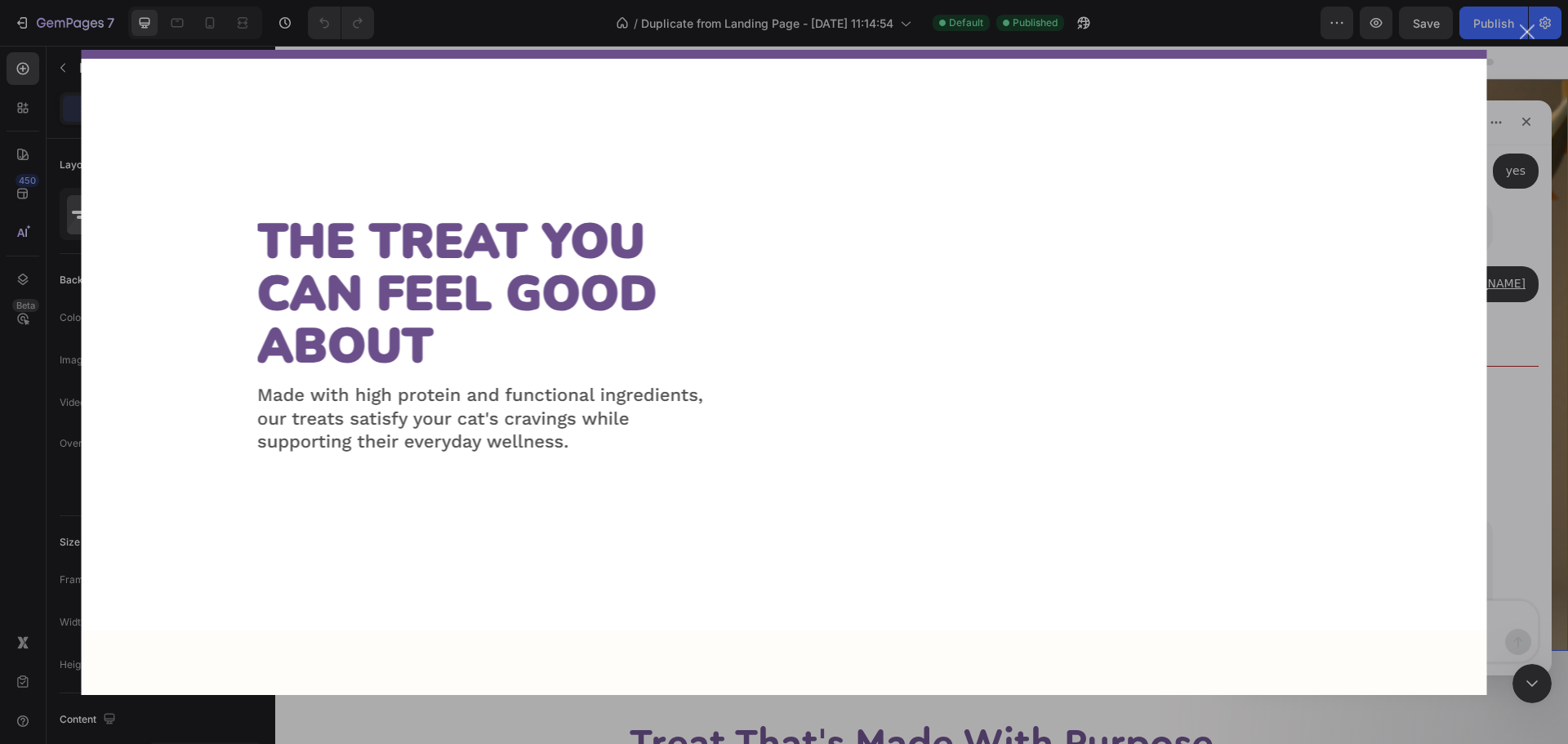
click at [1514, 307] on div "Intercom messenger" at bounding box center [784, 372] width 1568 height 744
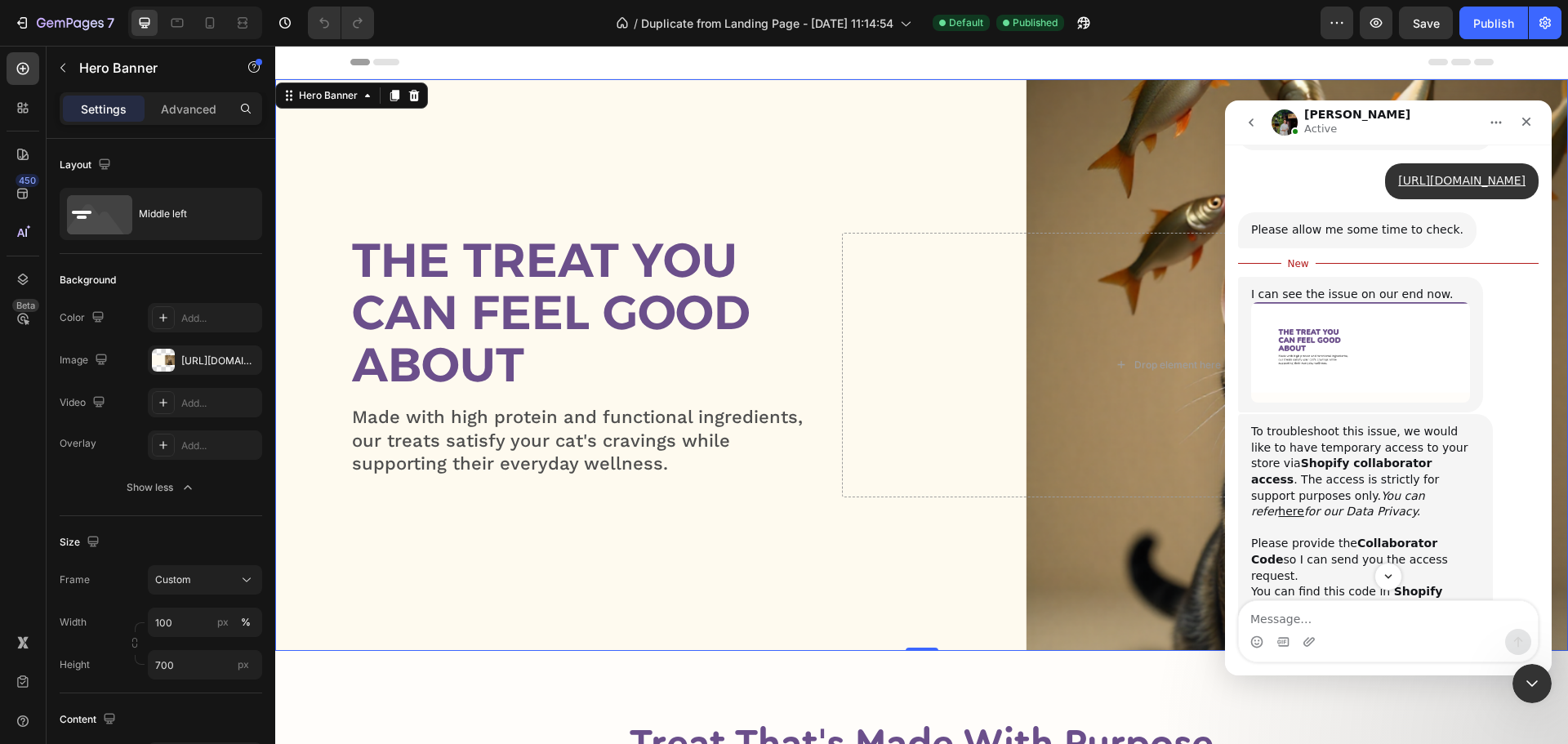
scroll to position [928, 0]
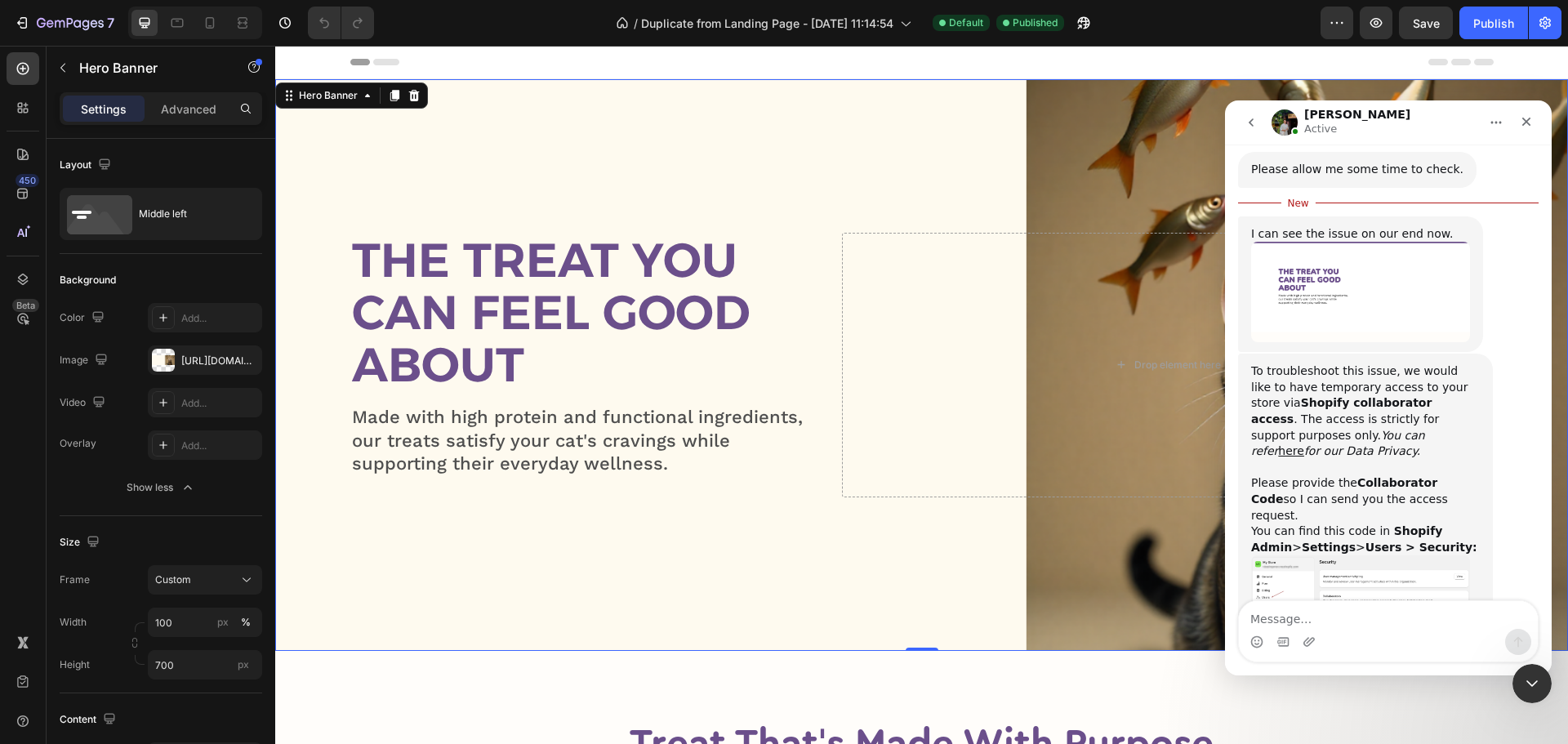
click at [1265, 598] on div "To troubleshoot this issue, we would like to have temporary access to your stor…" at bounding box center [1388, 540] width 300 height 374
click at [1281, 618] on textarea "Message…" at bounding box center [1388, 615] width 298 height 27
type textarea "N"
type textarea "m"
click at [1343, 555] on img "Jeremy says…" at bounding box center [1360, 598] width 219 height 87
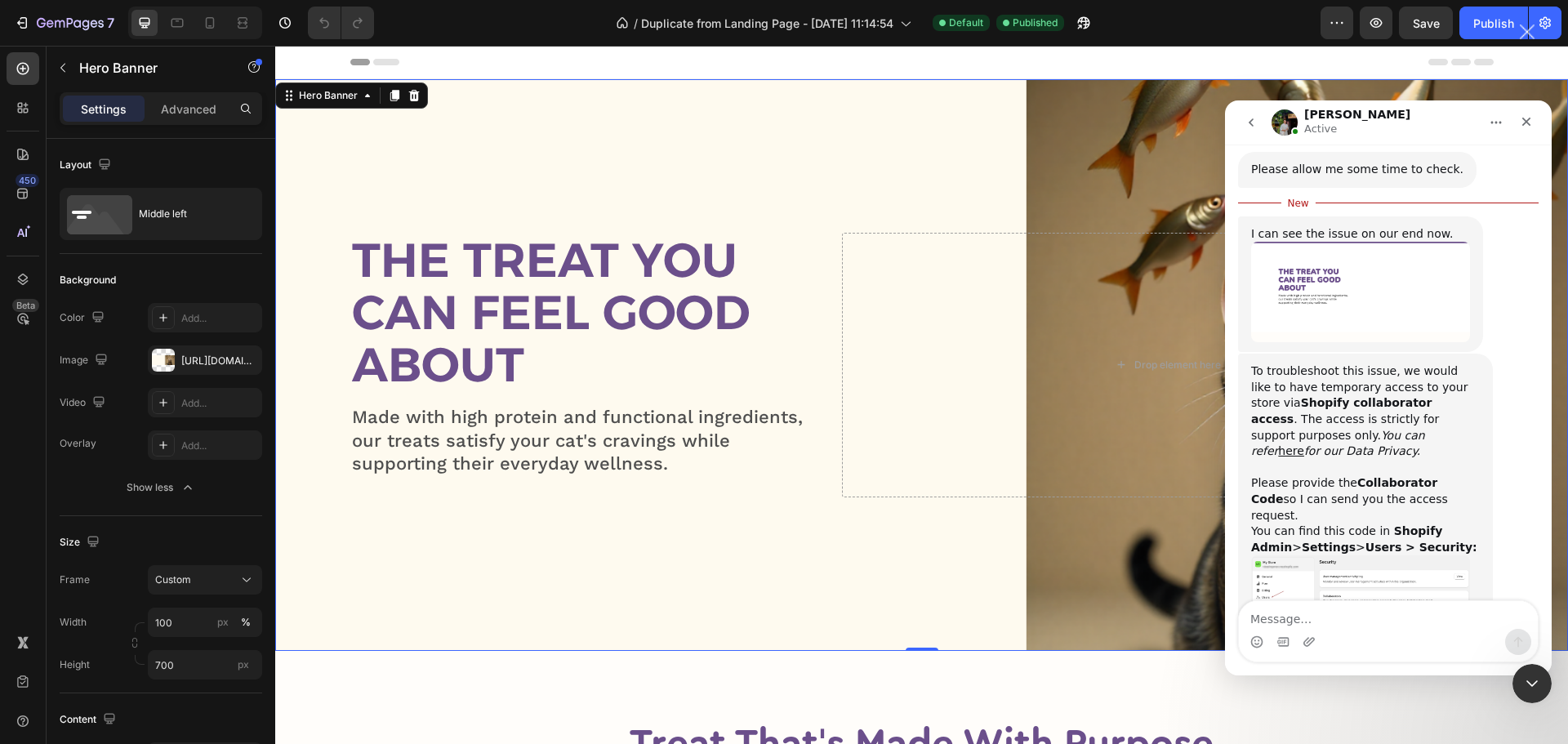
scroll to position [0, 0]
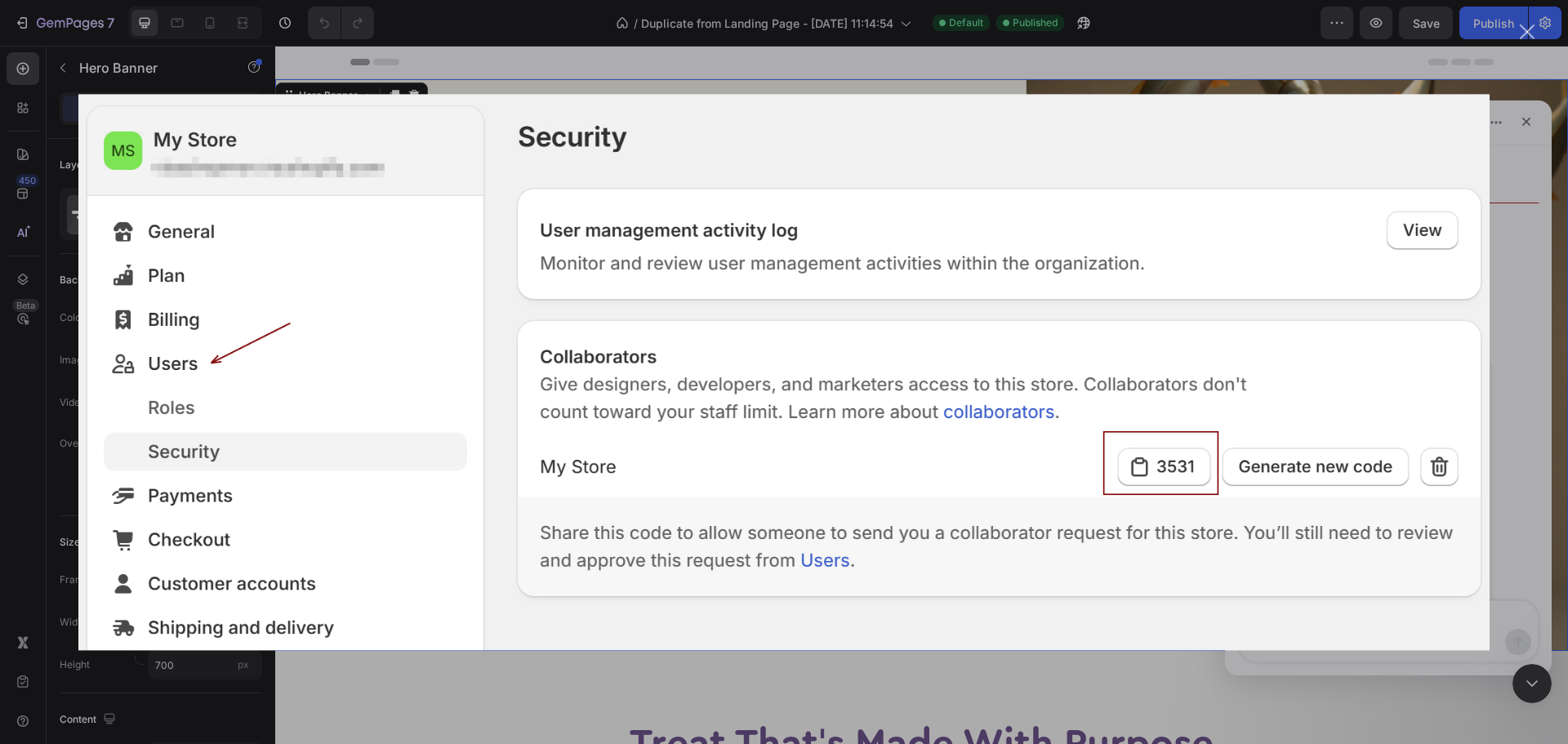
click at [1464, 475] on img "Close" at bounding box center [784, 372] width 1411 height 555
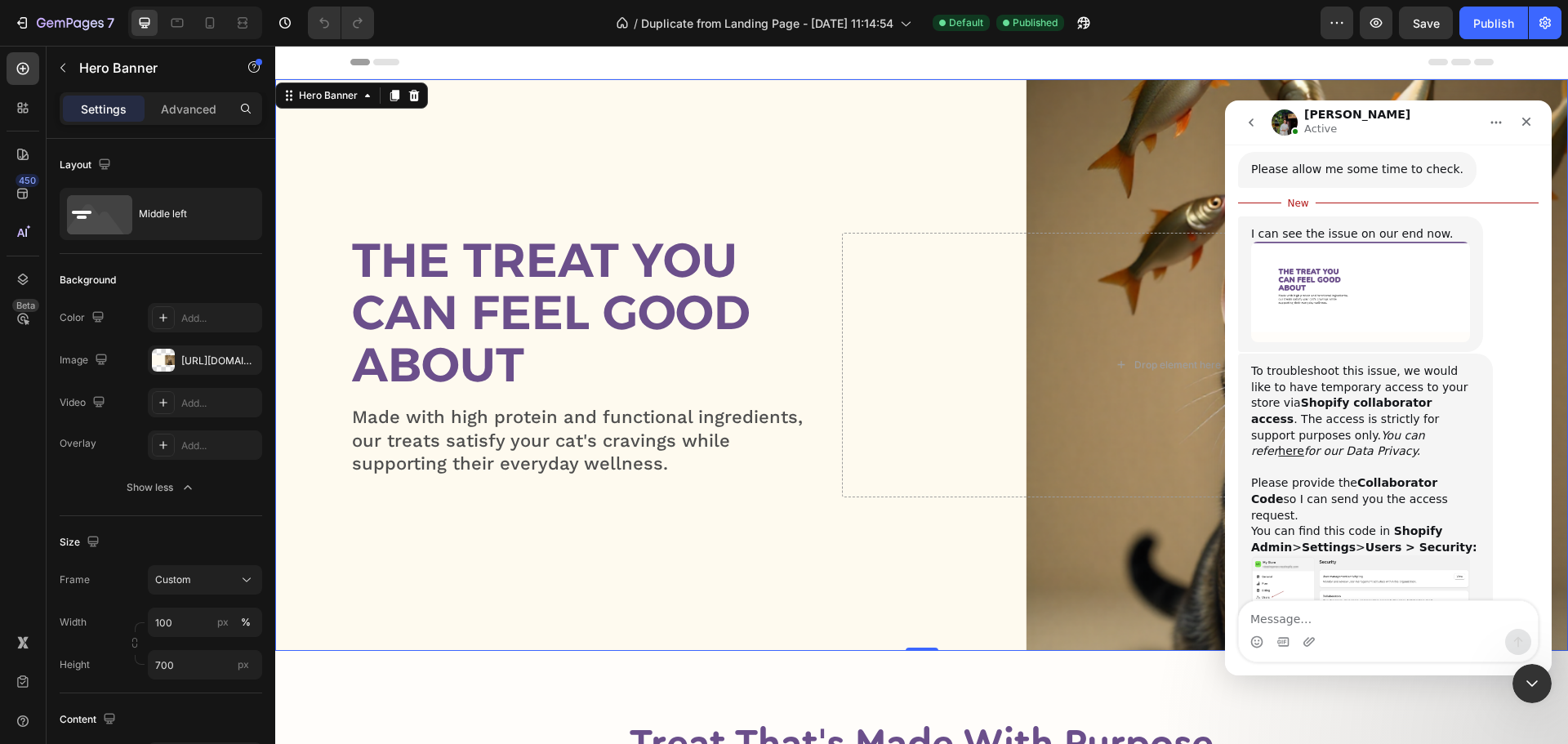
click at [771, 122] on div "Overlay" at bounding box center [922, 365] width 1292 height 571
click at [1524, 124] on icon "Close" at bounding box center [1527, 122] width 9 height 9
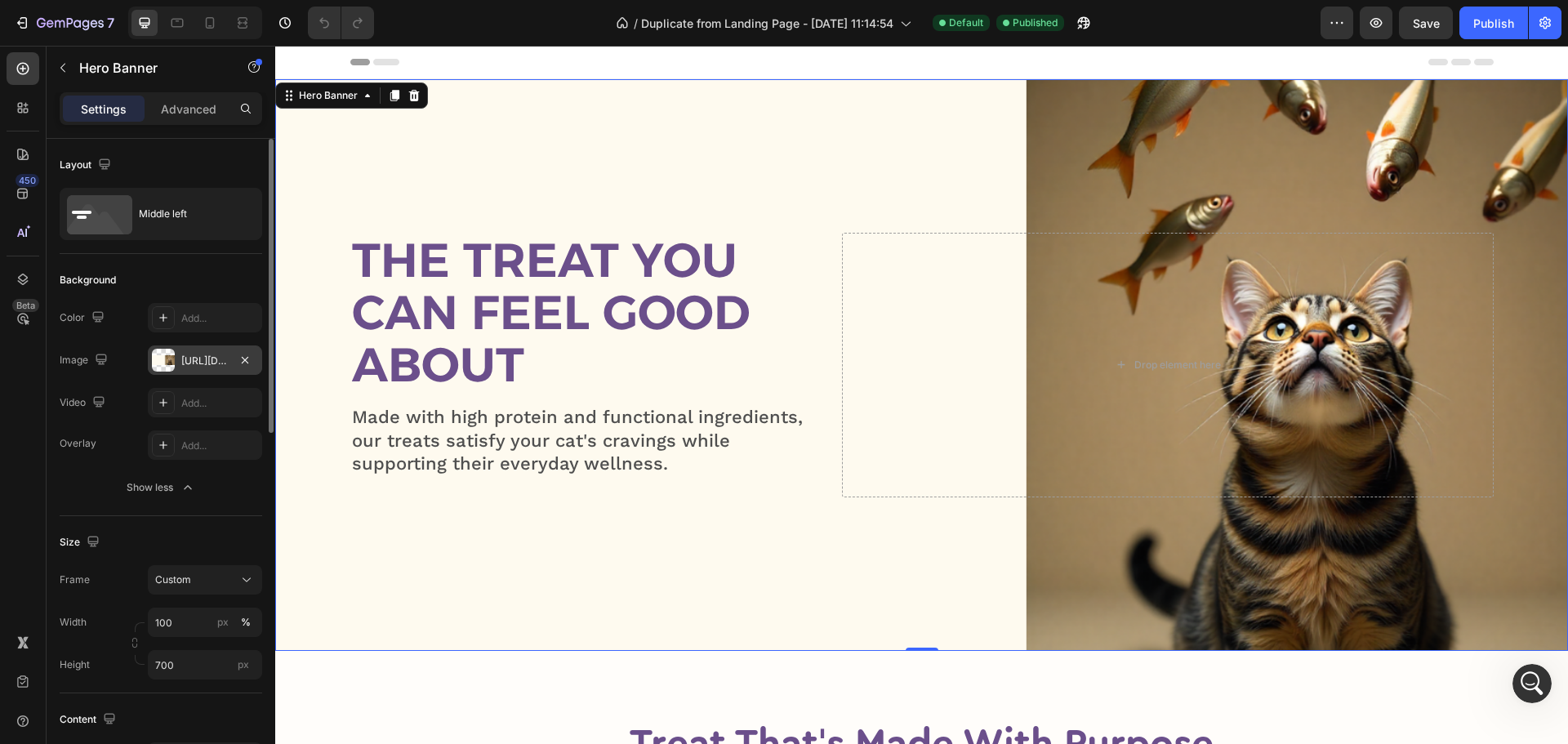
click at [159, 355] on div at bounding box center [163, 360] width 23 height 23
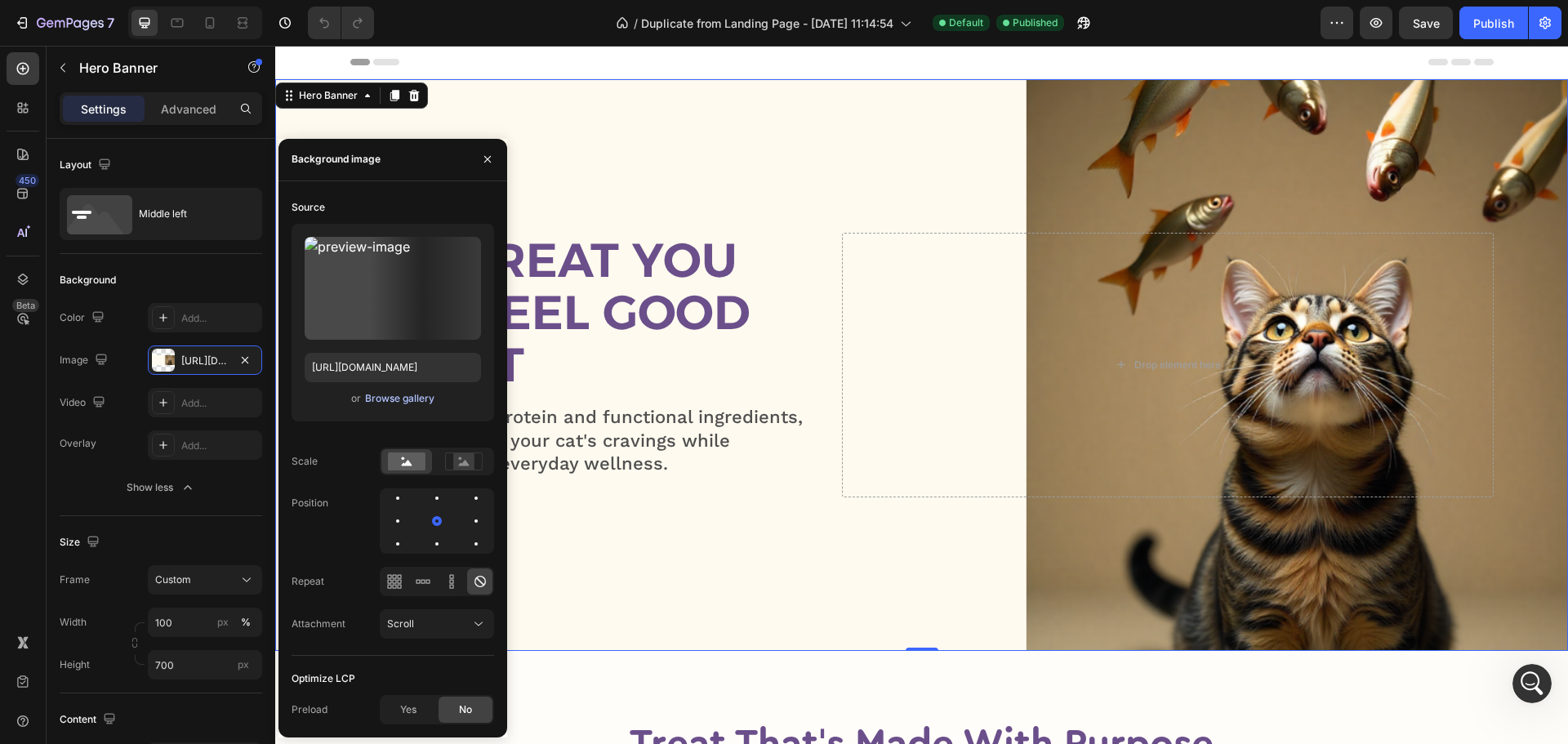
click at [412, 397] on div "Browse gallery" at bounding box center [400, 398] width 70 height 15
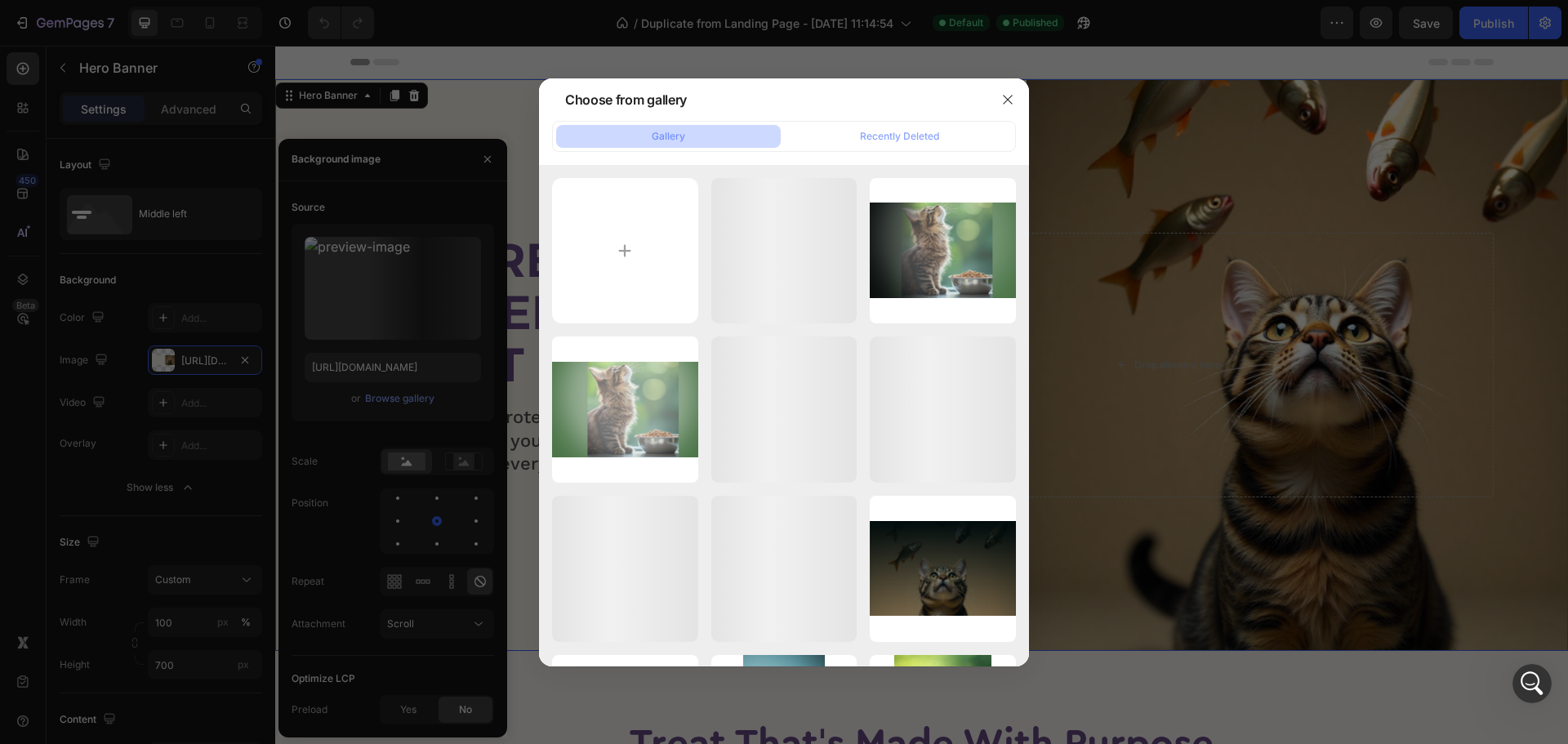
click at [397, 390] on div at bounding box center [784, 372] width 1568 height 744
